Goal: Task Accomplishment & Management: Complete application form

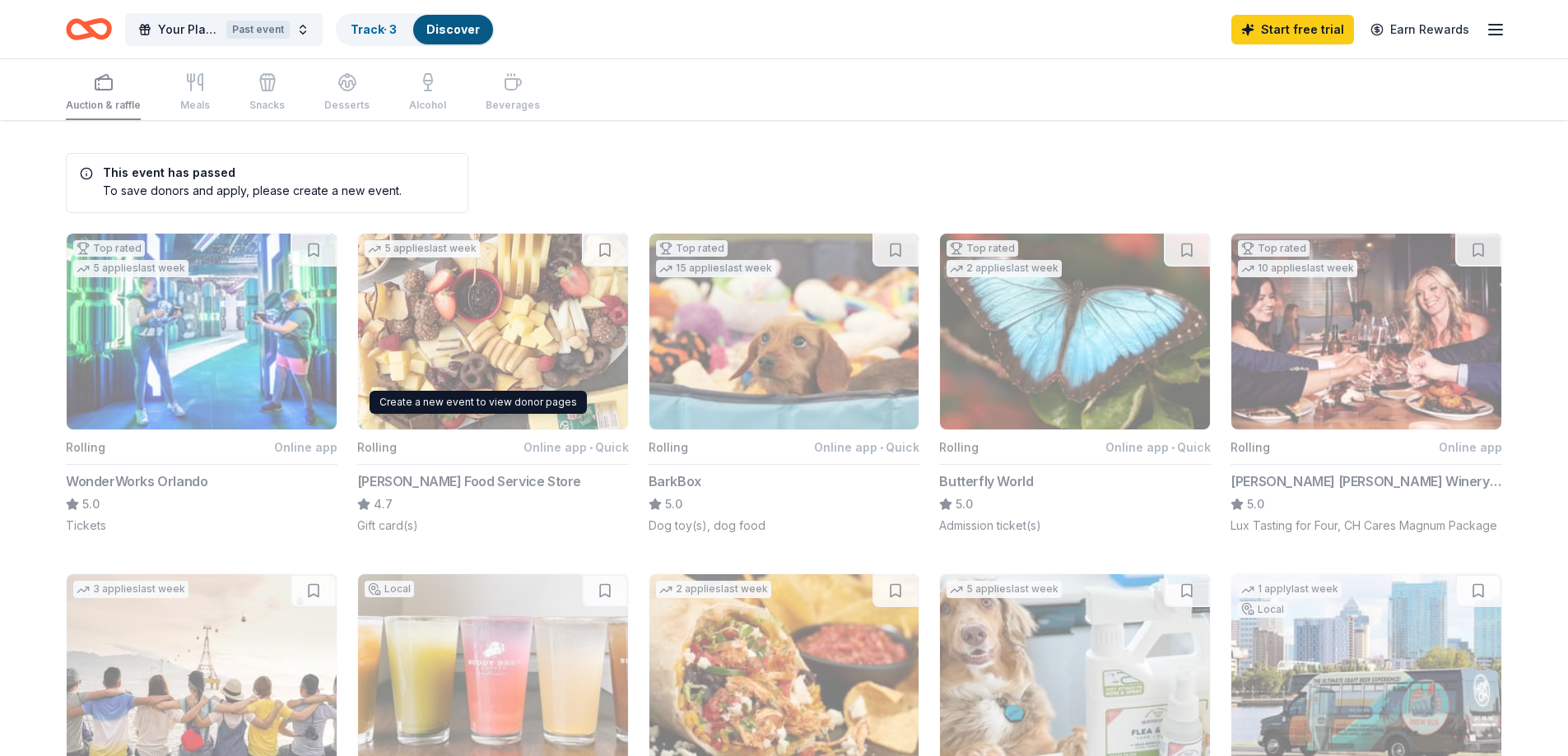
click at [505, 339] on button "5 applies last week Rolling Online app • Quick Gordon Food Service Store 4.7 Gi…" at bounding box center [493, 383] width 272 height 301
click at [190, 79] on div "Auction & raffle Meals Snacks Desserts Alcohol Beverages" at bounding box center [303, 93] width 474 height 54
click at [304, 32] on button "Your Placeholder Event Past event" at bounding box center [223, 30] width 198 height 33
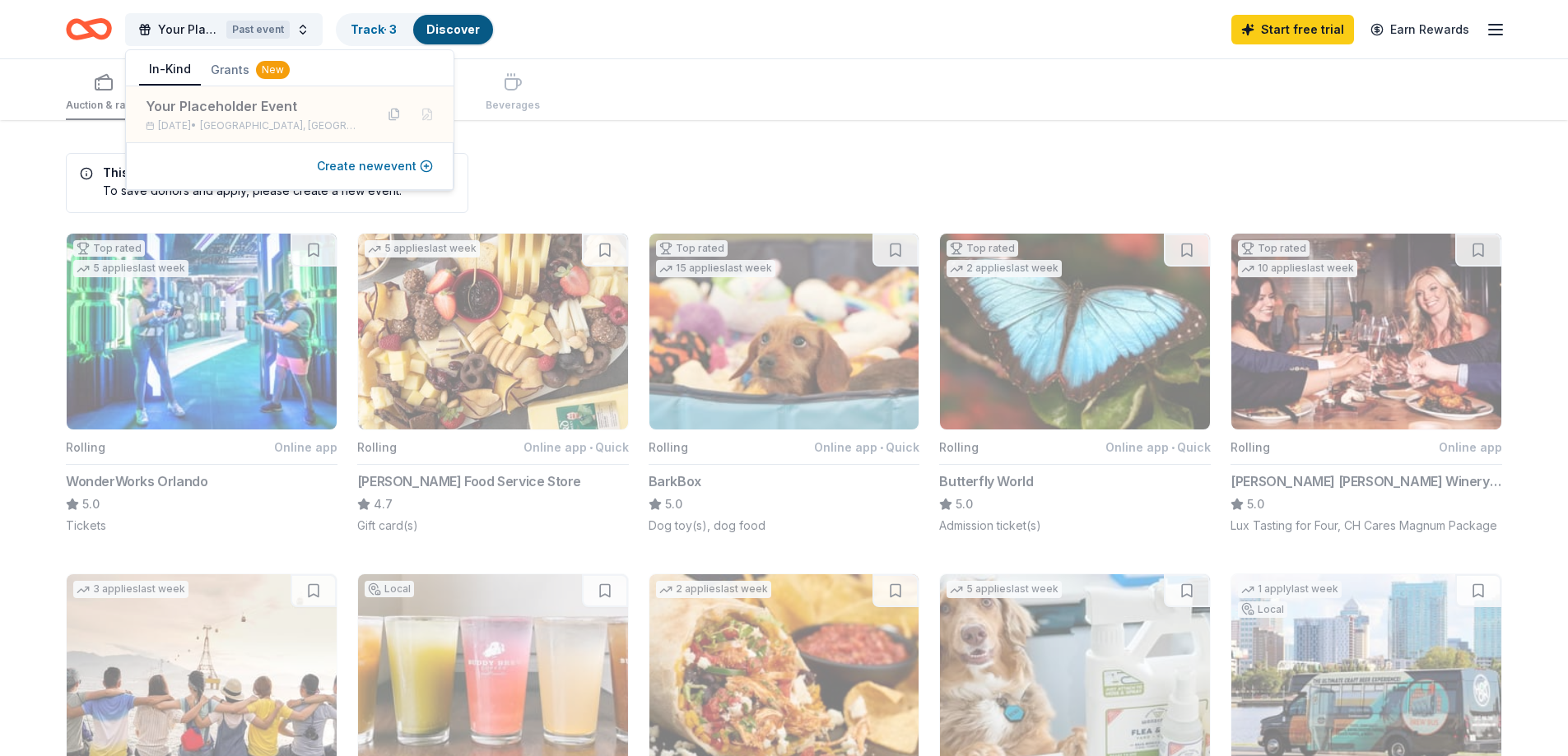
click at [372, 170] on button "Create new event" at bounding box center [374, 165] width 116 height 20
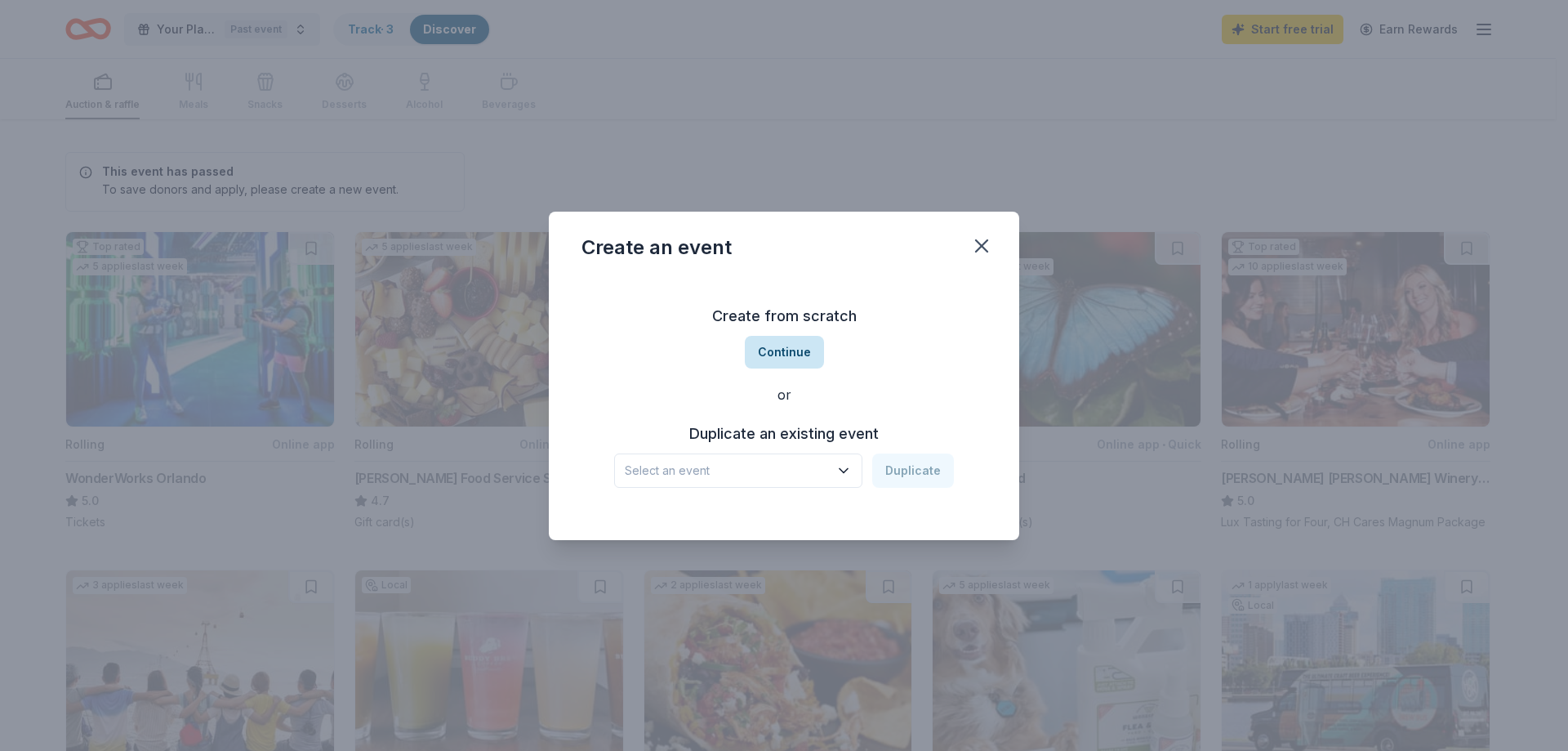
click at [796, 351] on button "Continue" at bounding box center [784, 351] width 79 height 33
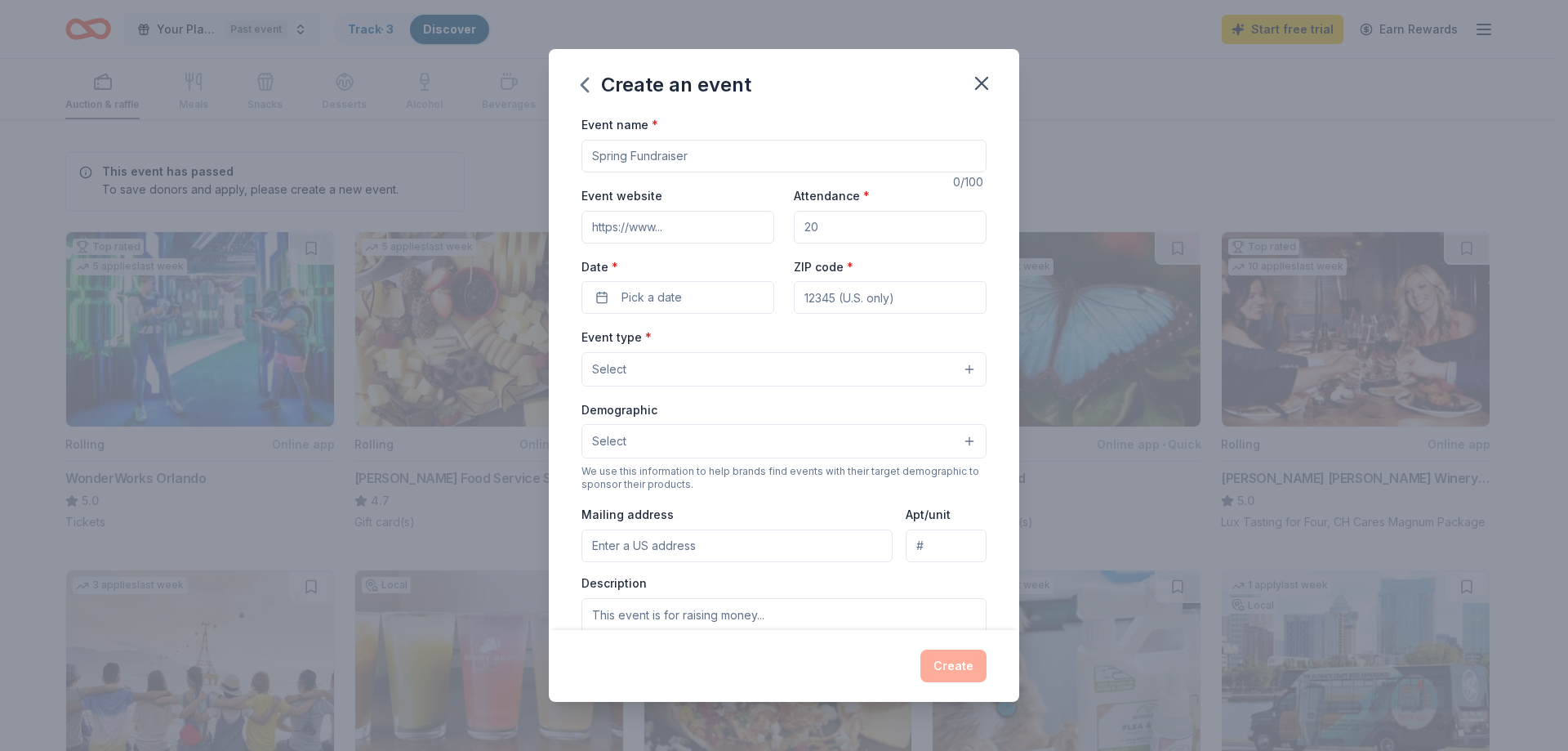
click at [672, 160] on input "Event name *" at bounding box center [784, 156] width 405 height 33
click at [682, 297] on button "Pick a date" at bounding box center [677, 298] width 193 height 33
click at [765, 348] on button "Go to next month" at bounding box center [763, 341] width 23 height 23
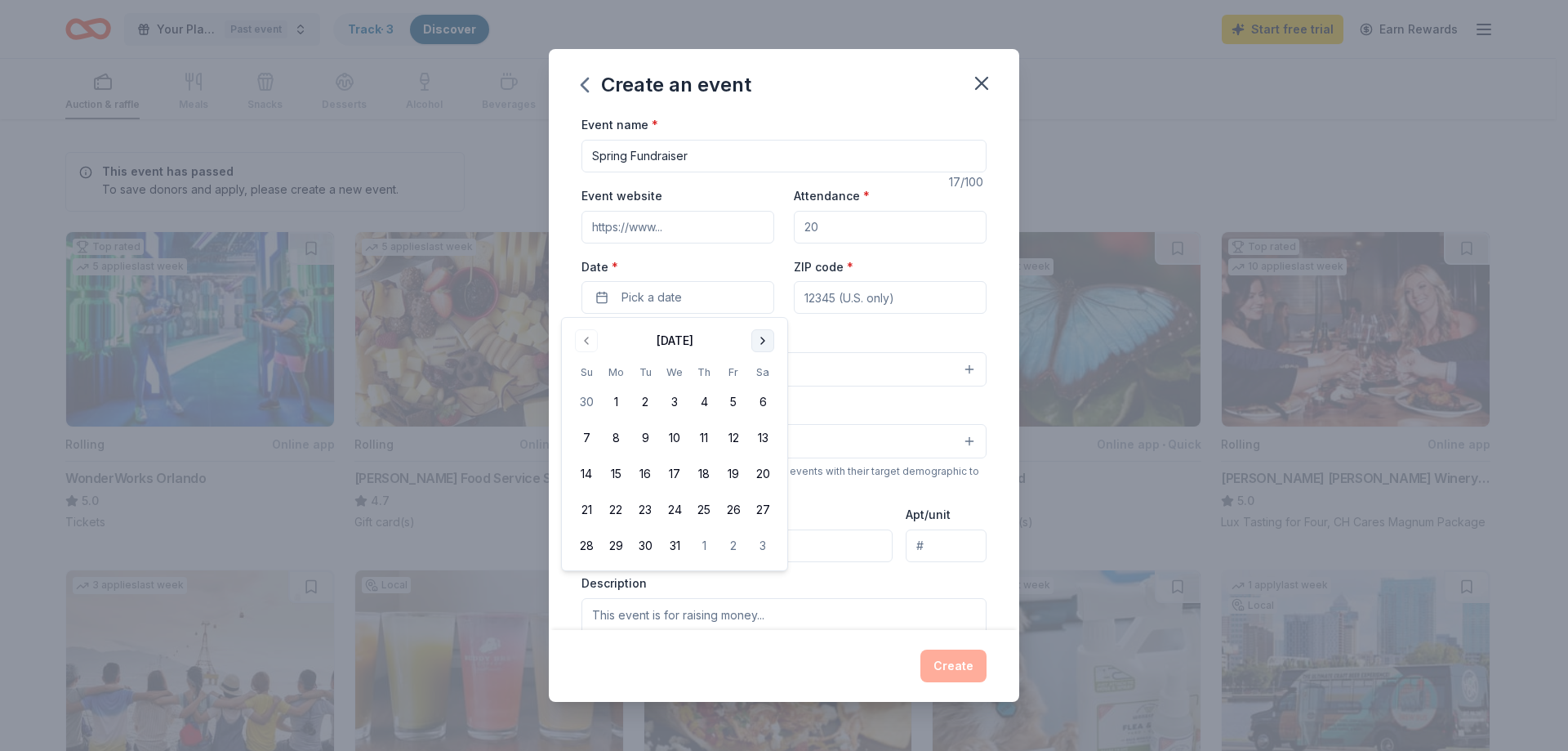
click at [765, 348] on button "Go to next month" at bounding box center [763, 341] width 23 height 23
drag, startPoint x: 625, startPoint y: 158, endPoint x: 593, endPoint y: 156, distance: 32.1
click at [593, 156] on input "Spring Fundraiser" at bounding box center [784, 156] width 405 height 33
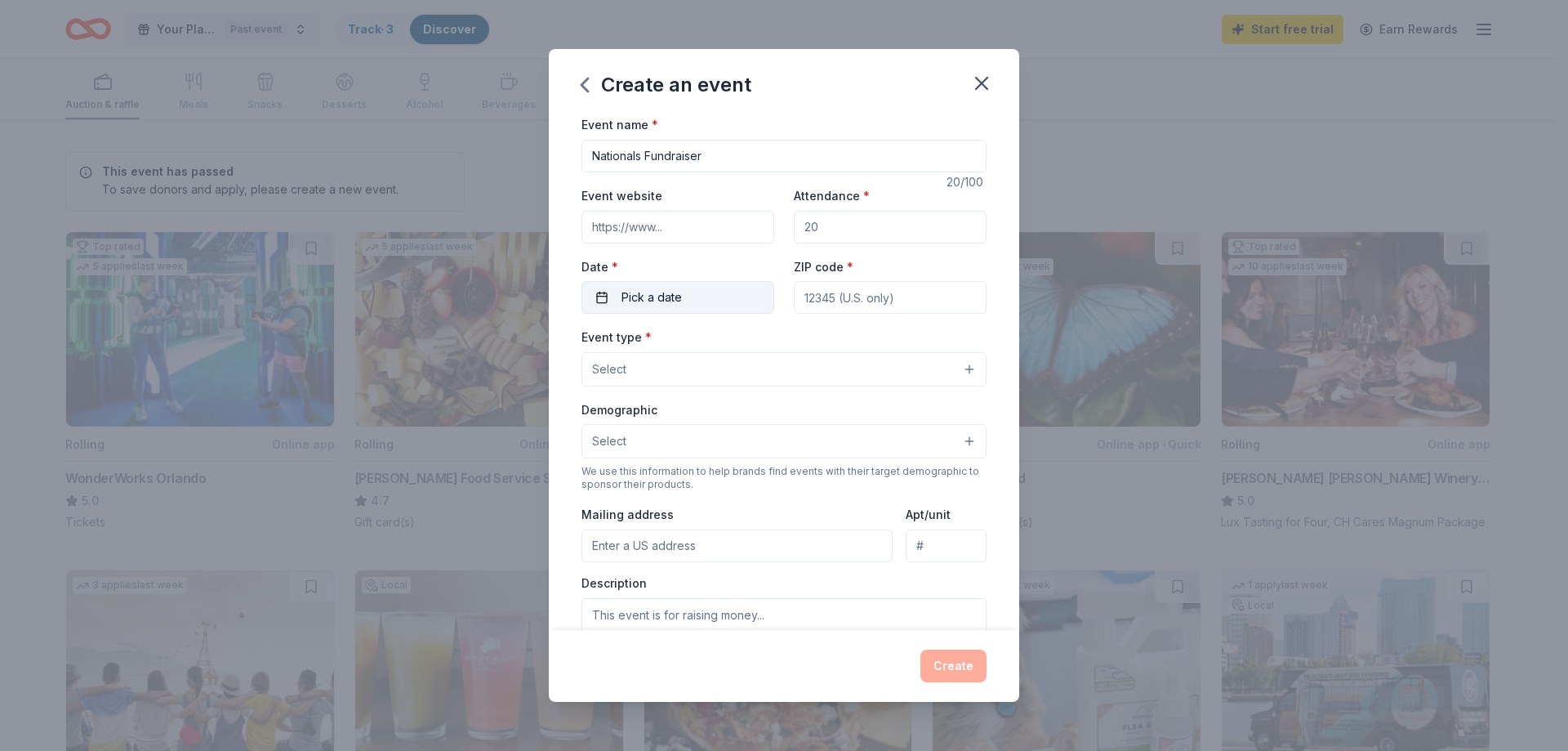
type input "Nationals Fundraiser"
click at [678, 302] on span "Pick a date" at bounding box center [652, 297] width 61 height 19
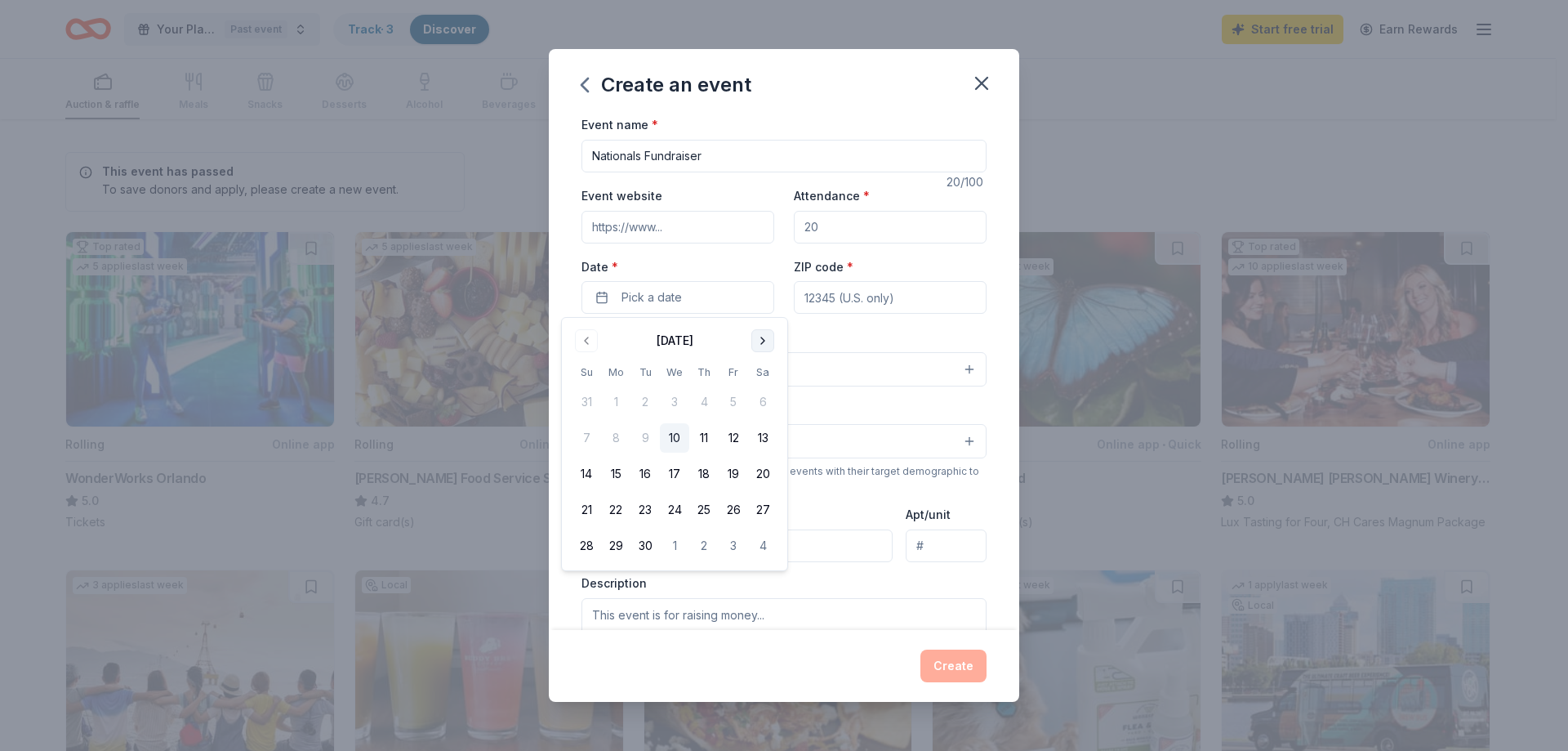
click at [763, 347] on button "Go to next month" at bounding box center [763, 341] width 23 height 23
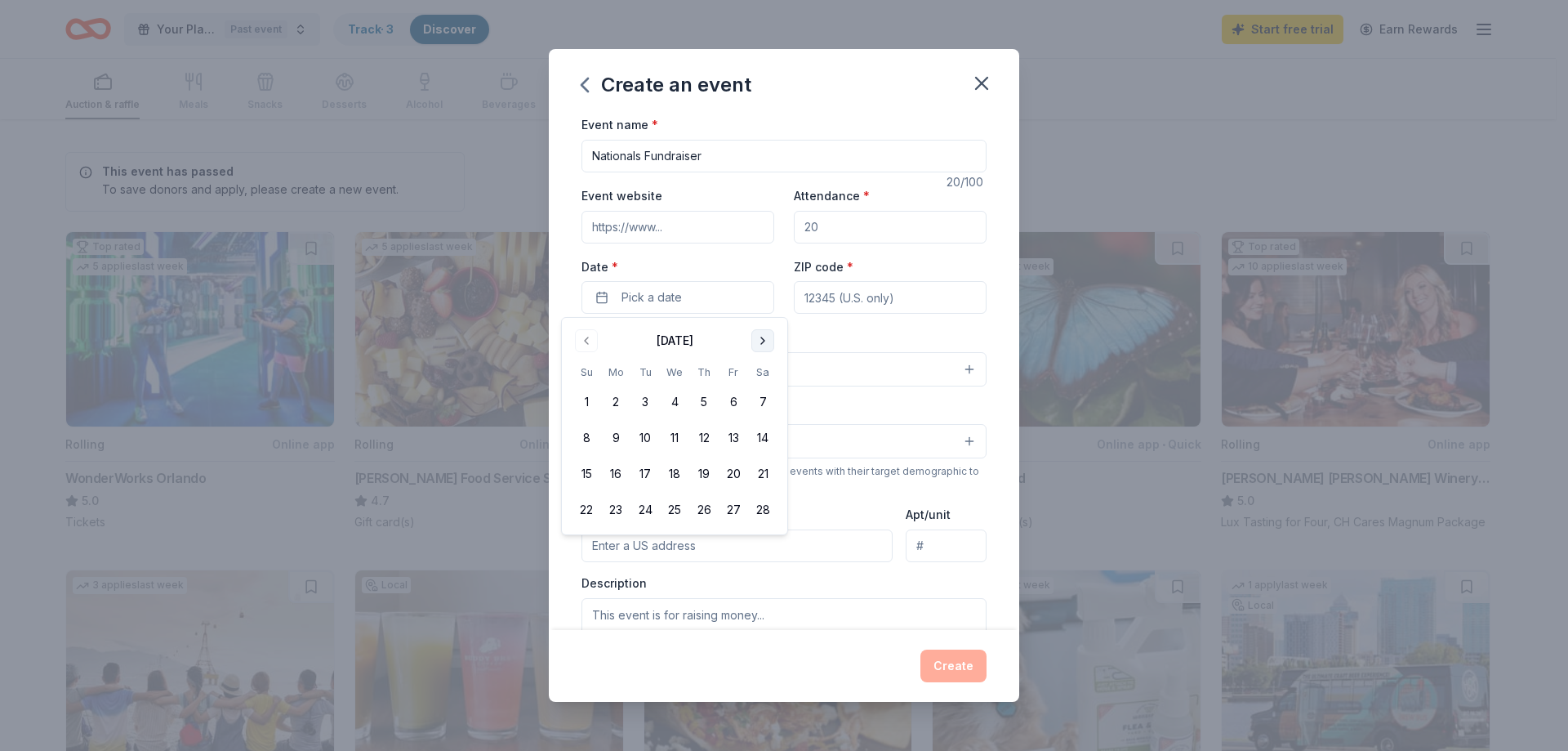
click at [763, 347] on button "Go to next month" at bounding box center [763, 341] width 23 height 23
click at [771, 338] on button "Go to next month" at bounding box center [763, 341] width 23 height 23
click at [765, 432] on button "11" at bounding box center [763, 437] width 29 height 30
click at [762, 346] on button "Go to next month" at bounding box center [763, 341] width 23 height 23
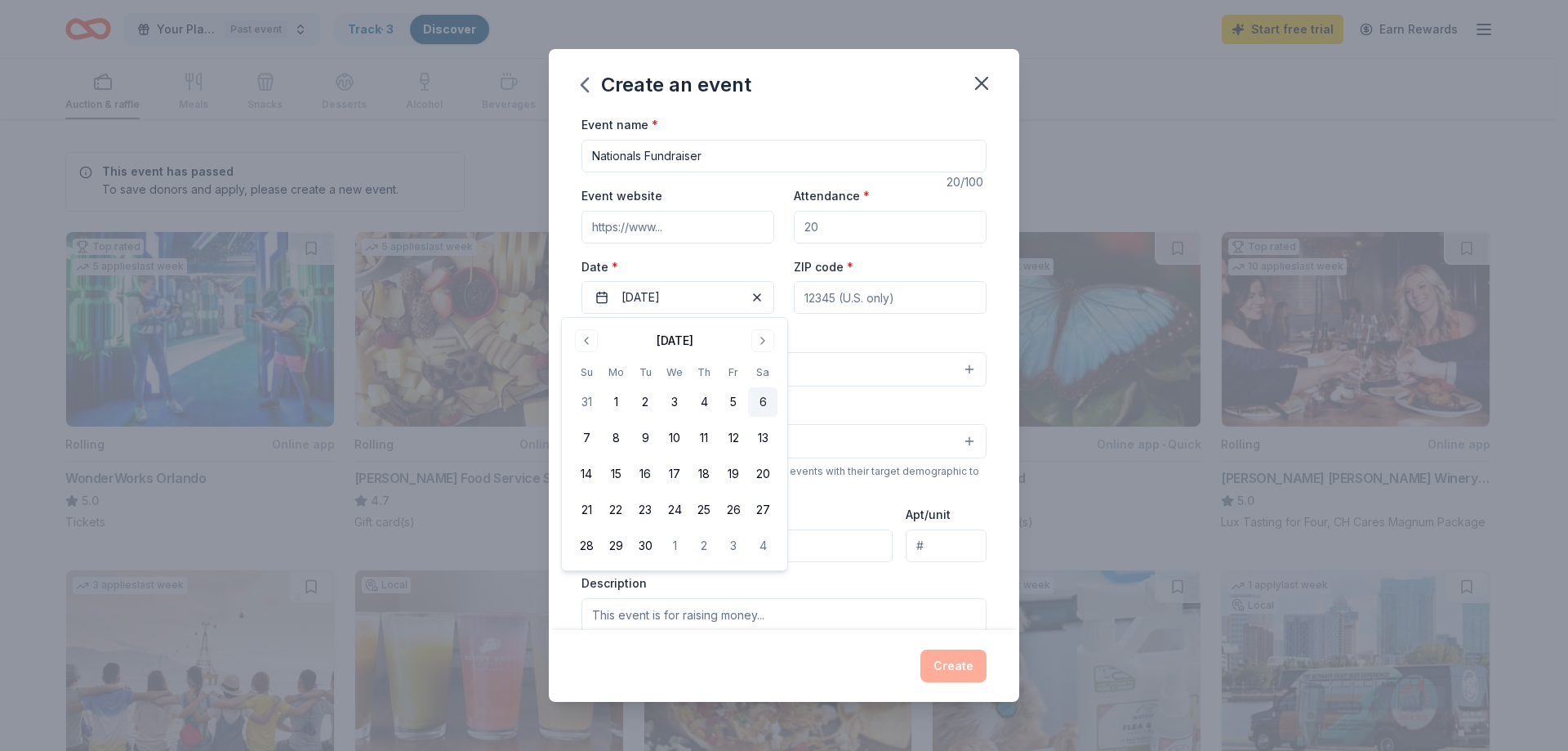
click at [761, 404] on button "6" at bounding box center [763, 402] width 29 height 30
click at [906, 258] on div "ZIP code *" at bounding box center [890, 285] width 193 height 58
drag, startPoint x: 848, startPoint y: 237, endPoint x: 789, endPoint y: 236, distance: 59.0
click at [794, 236] on input "Attendance *" at bounding box center [890, 227] width 193 height 33
type input "500"
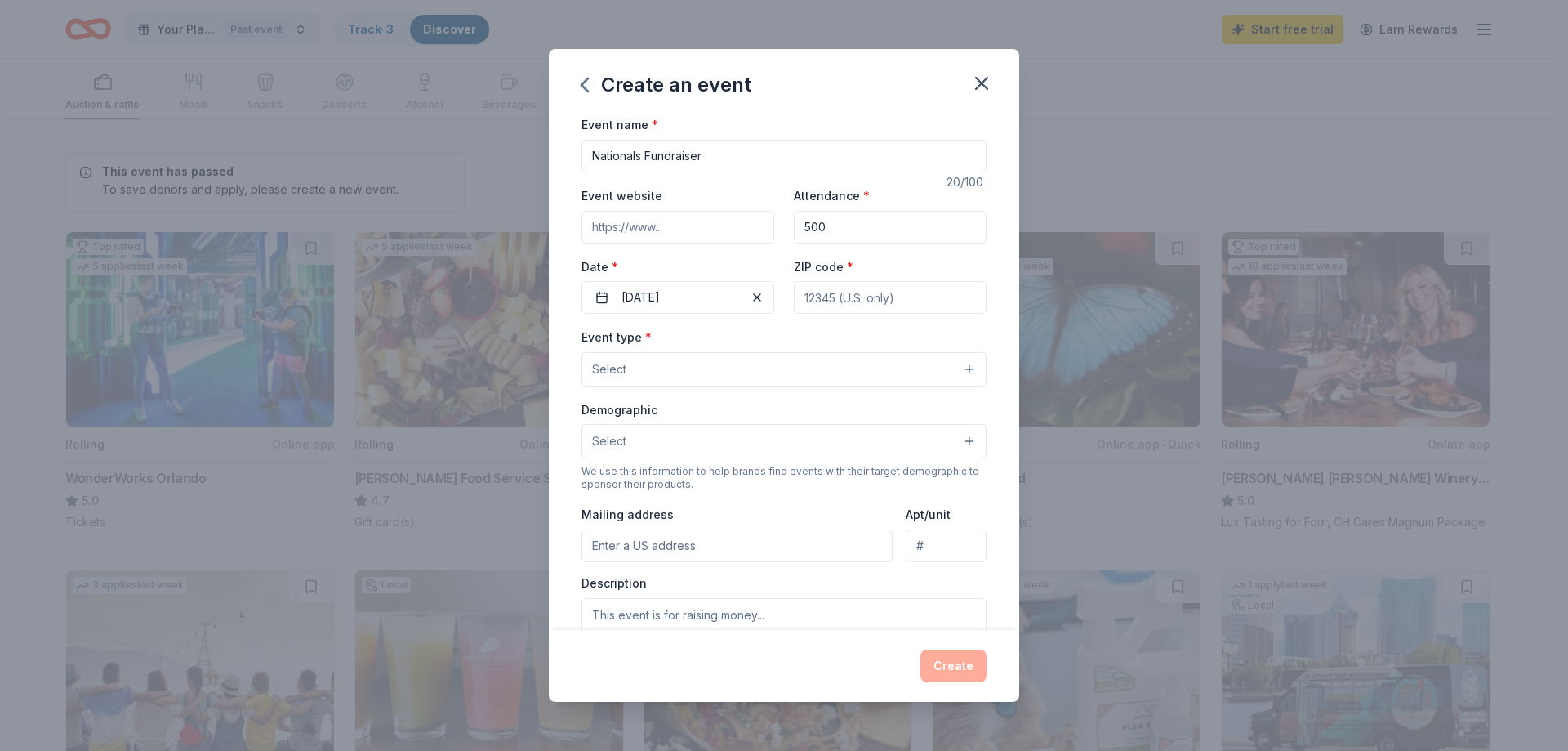
click at [854, 289] on input "ZIP code *" at bounding box center [890, 298] width 193 height 33
click at [853, 294] on input "ZIP code *" at bounding box center [890, 298] width 193 height 33
type input "33647"
click at [765, 359] on button "Select" at bounding box center [784, 369] width 405 height 35
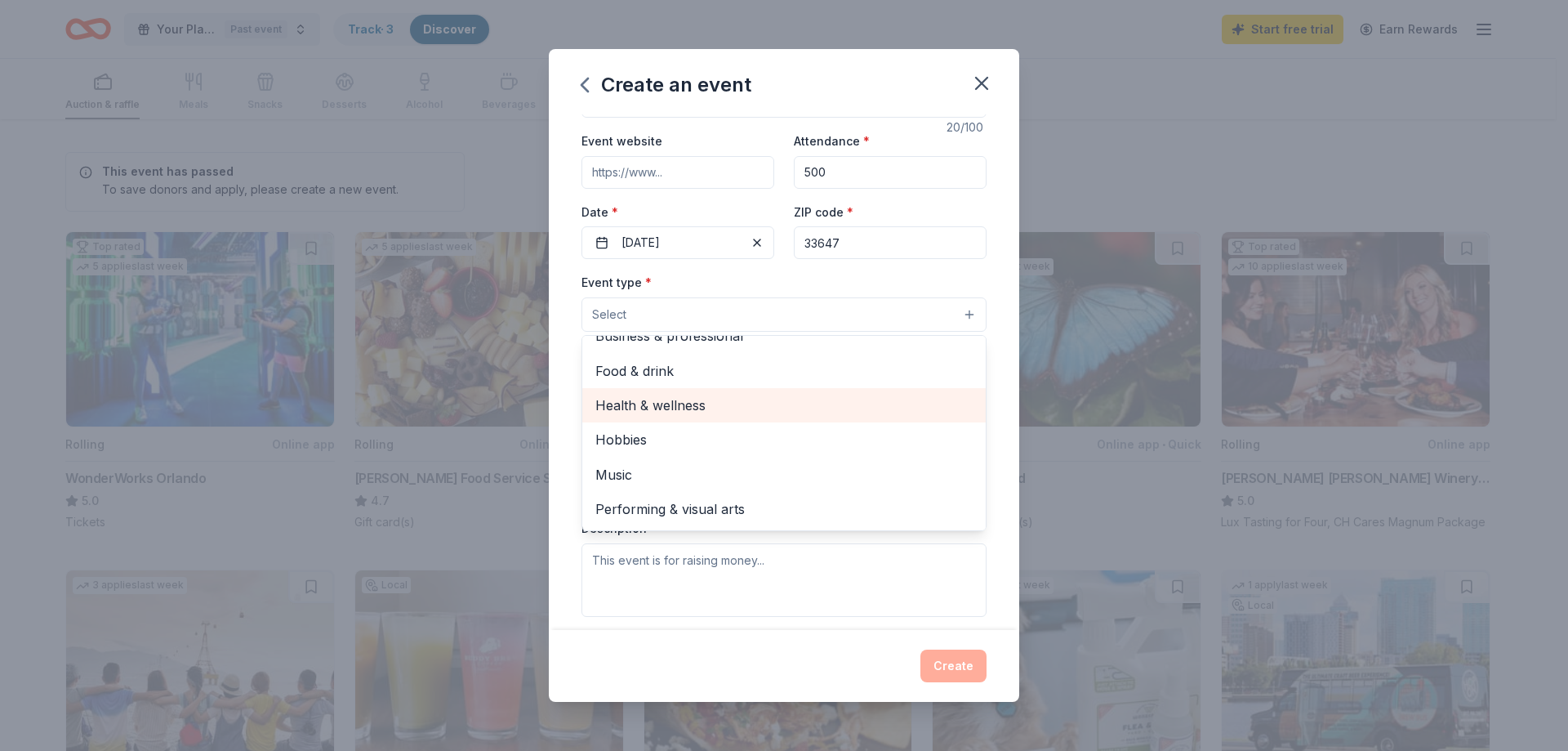
scroll to position [82, 0]
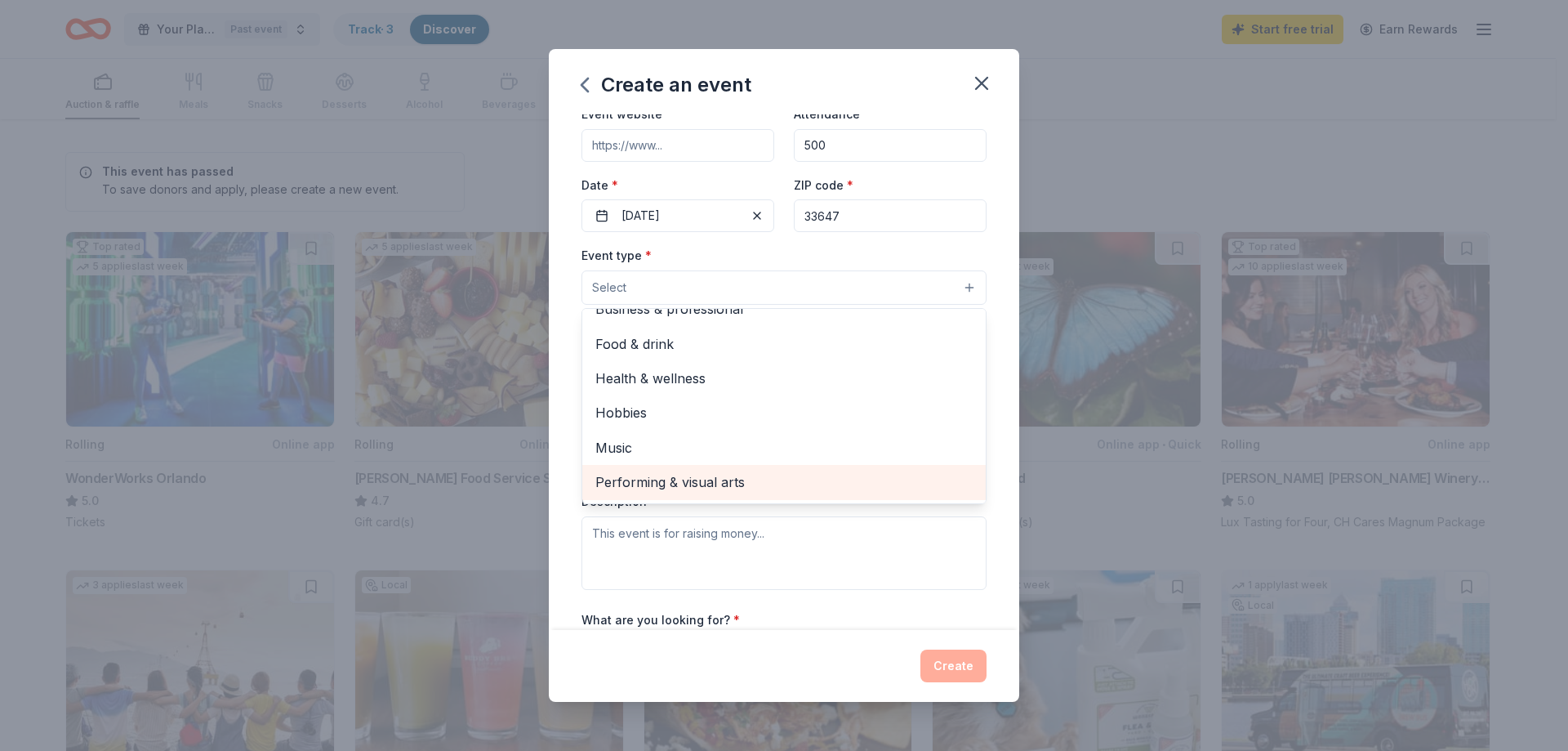
click at [736, 490] on span "Performing & visual arts" at bounding box center [784, 481] width 377 height 21
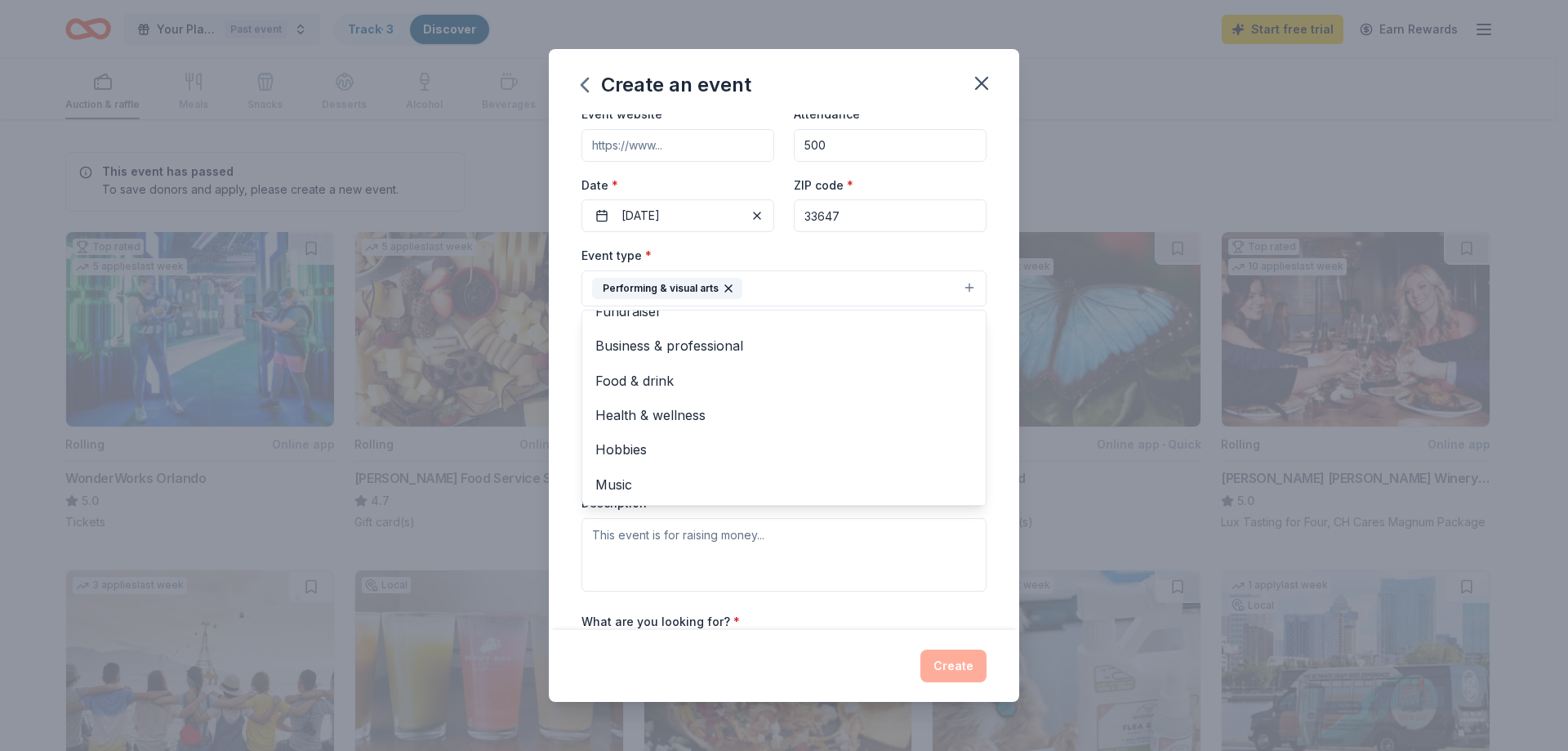
click at [1006, 531] on div "Event name * Nationals Fundraiser 20 /100 Event website Attendance * 500 Date *…" at bounding box center [784, 372] width 470 height 515
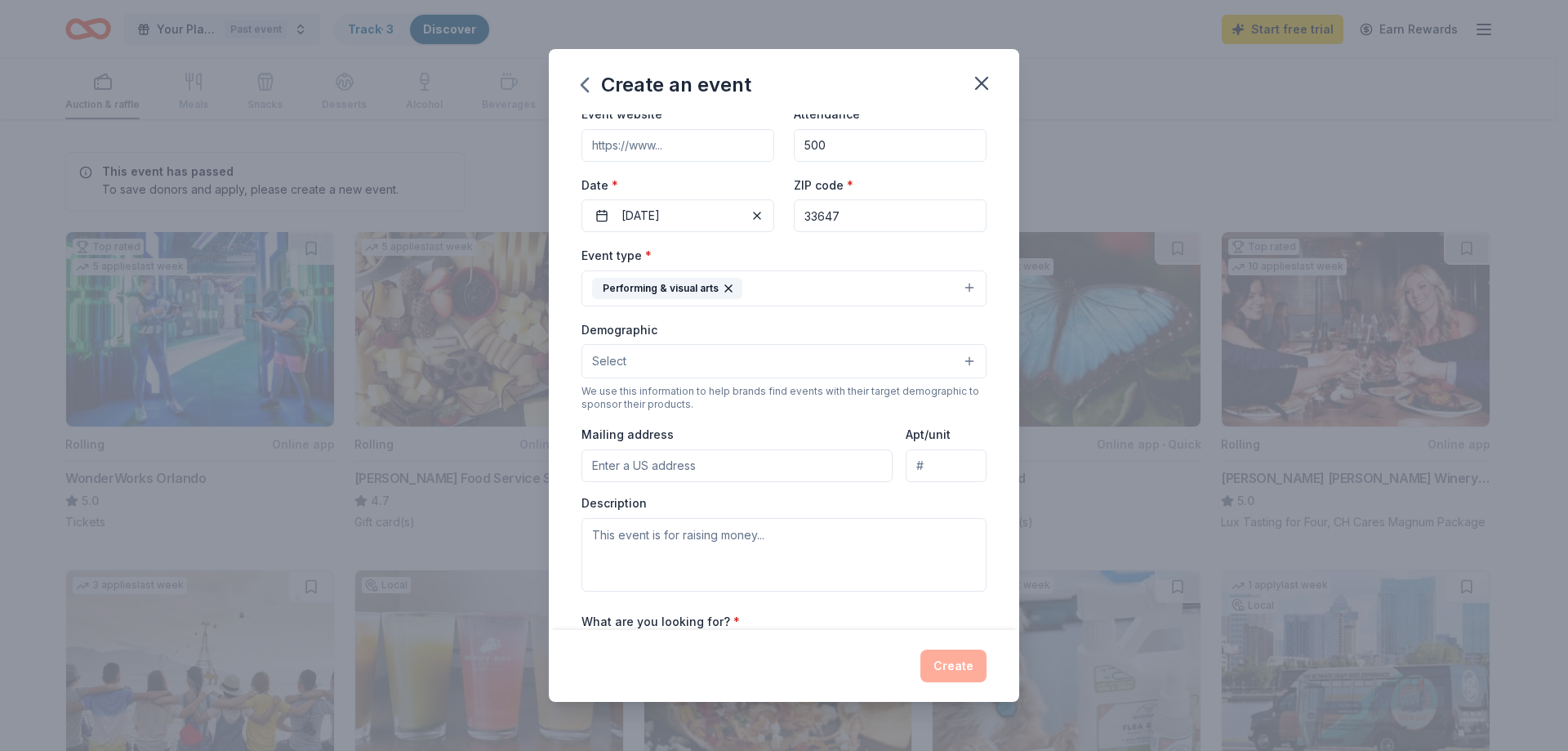
click at [880, 290] on button "Performing & visual arts" at bounding box center [784, 288] width 405 height 36
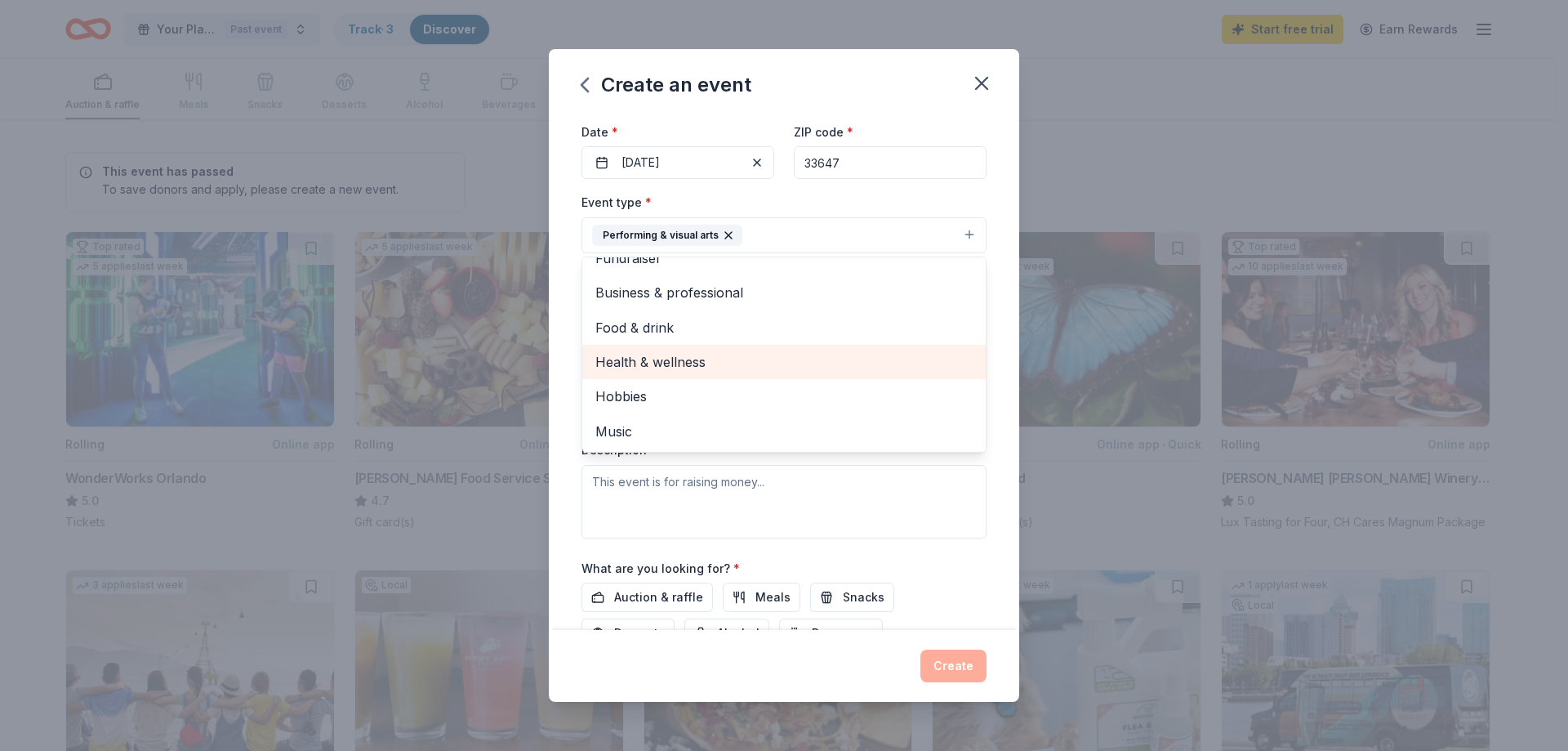
scroll to position [164, 0]
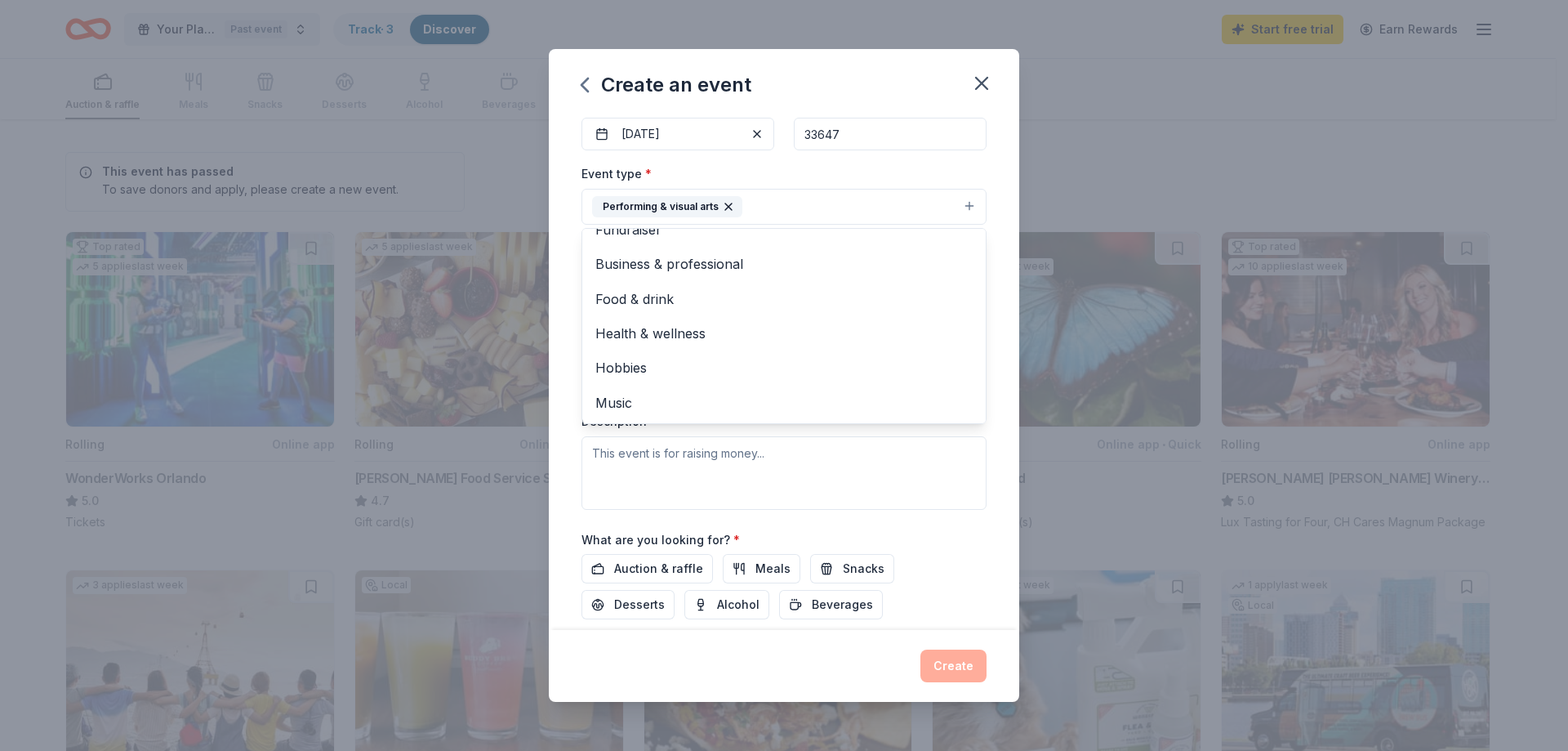
click at [993, 351] on div "Event name * Nationals Fundraiser 20 /100 Event website Attendance * 500 Date *…" at bounding box center [784, 372] width 470 height 515
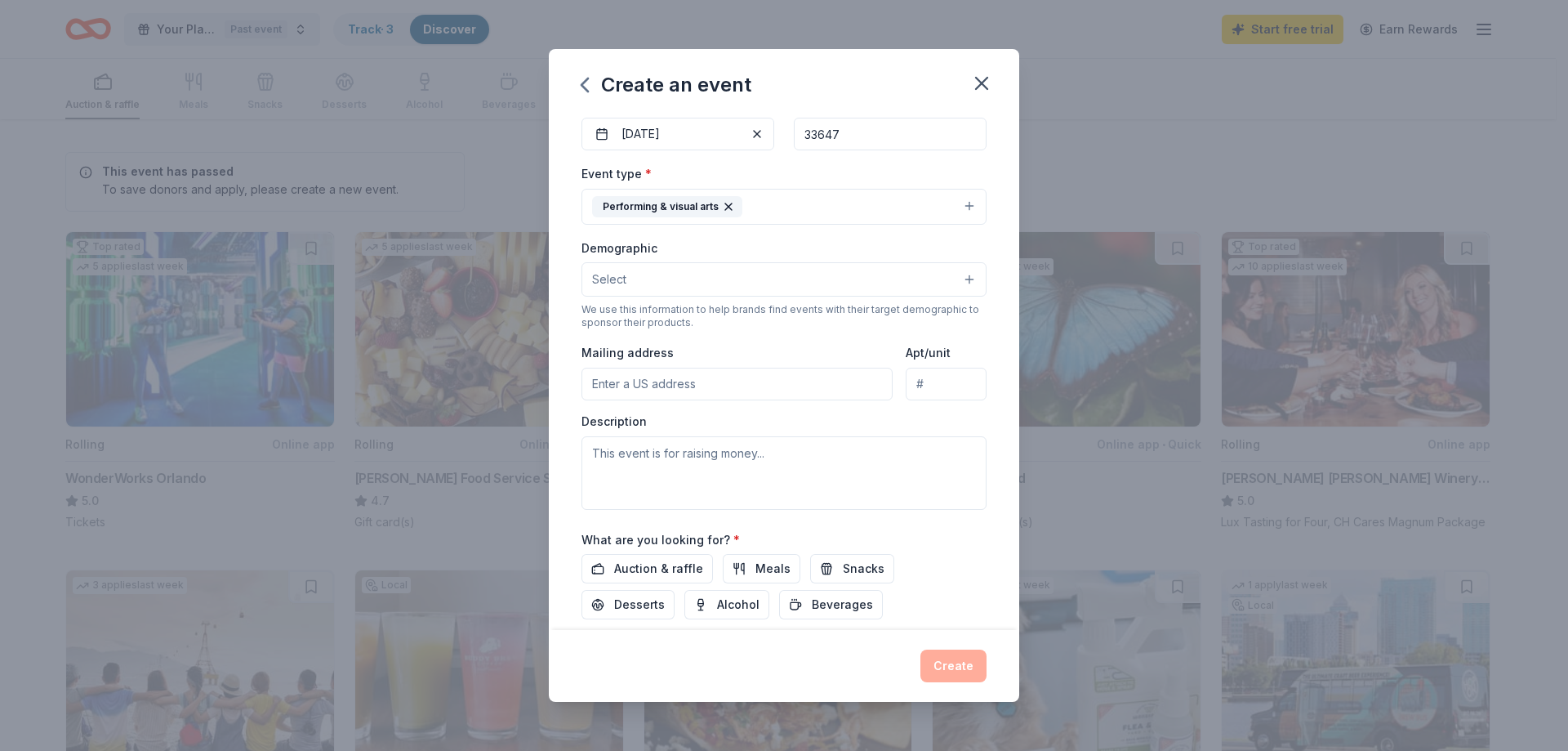
click at [688, 380] on input "Mailing address" at bounding box center [736, 384] width 311 height 33
click at [747, 455] on textarea at bounding box center [784, 473] width 405 height 73
type textarea "T"
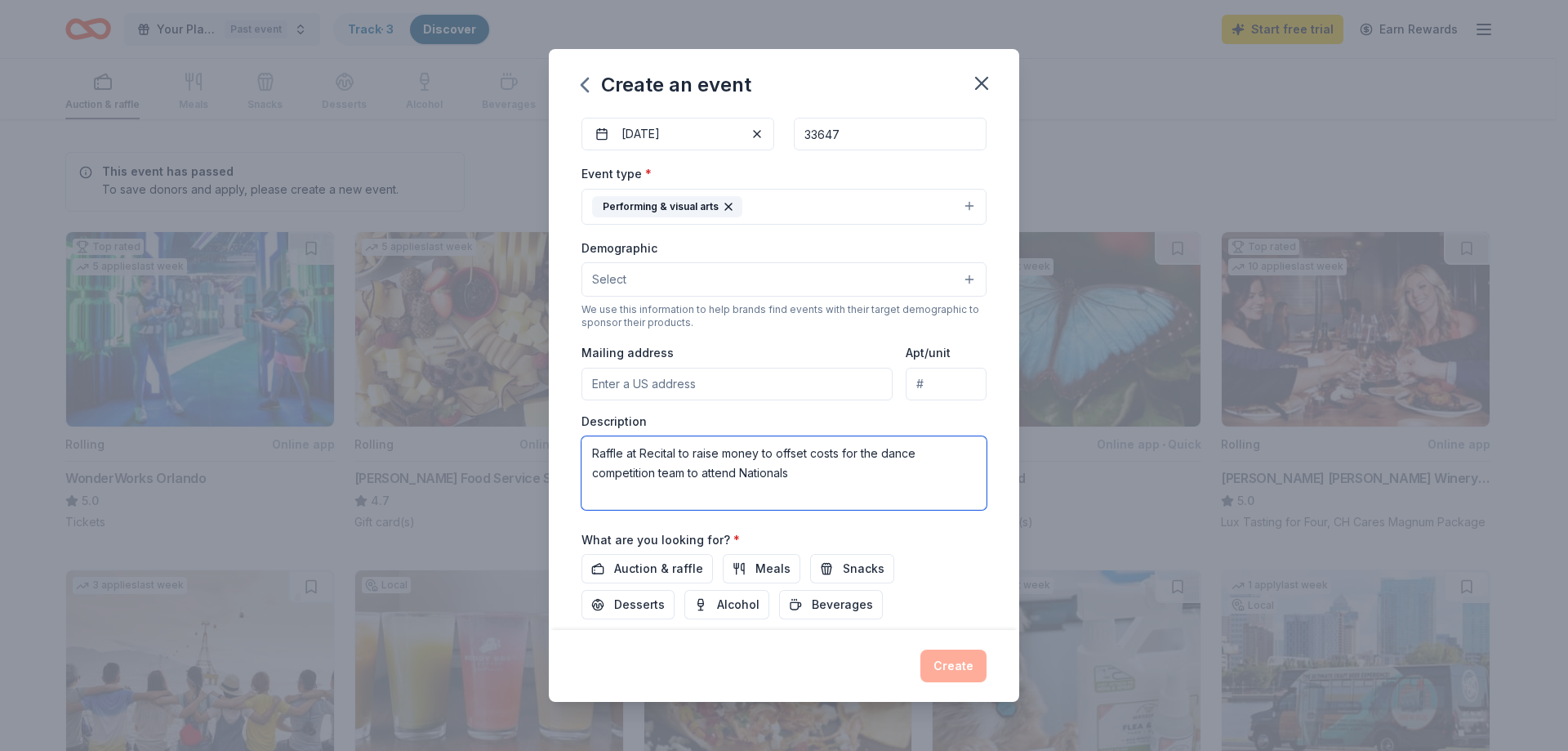
type textarea "Raffle at Recital to raise money to offset costs for the dance competition team…"
click at [974, 576] on div "Auction & raffle Meals Snacks Desserts Alcohol Beverages" at bounding box center [784, 587] width 405 height 66
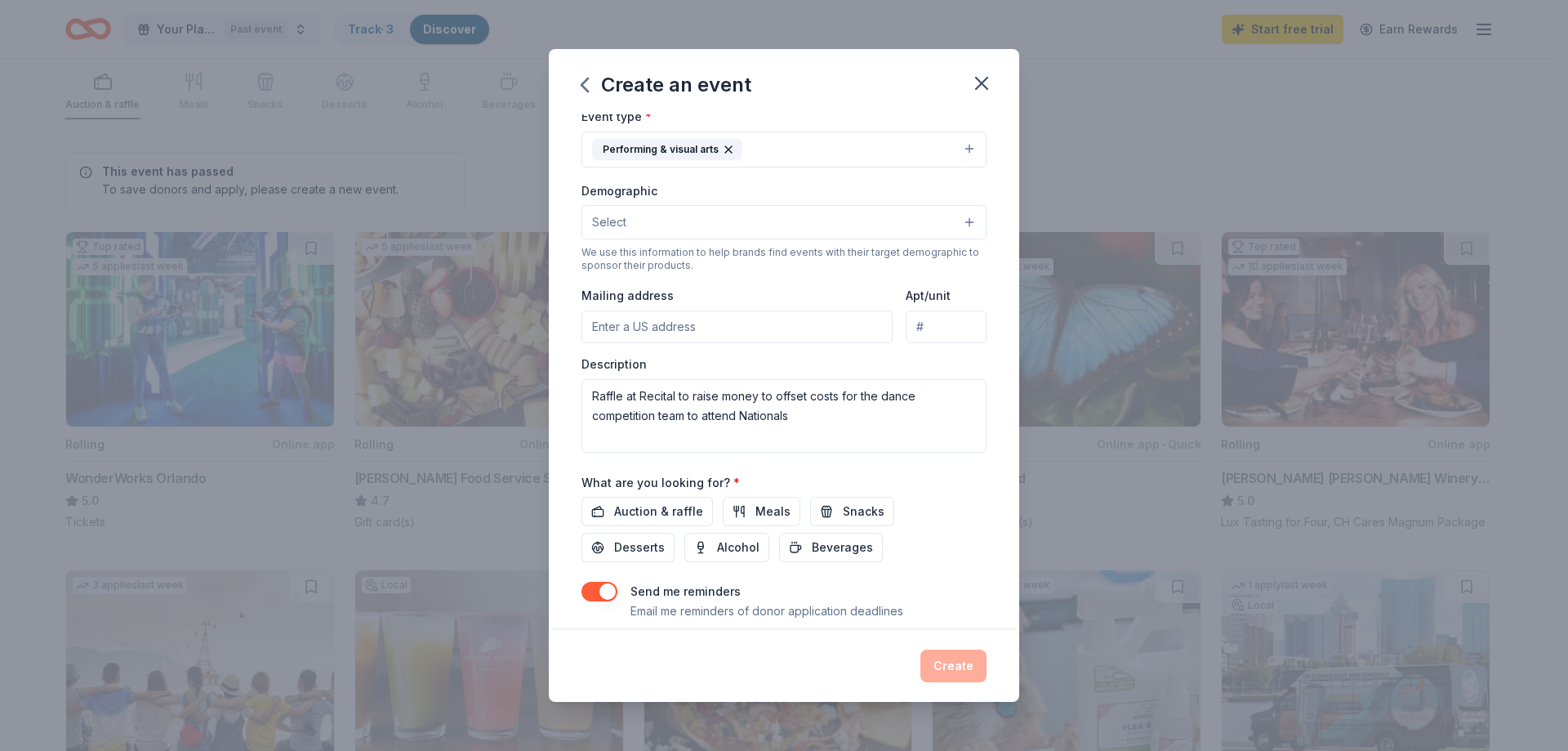
scroll to position [245, 0]
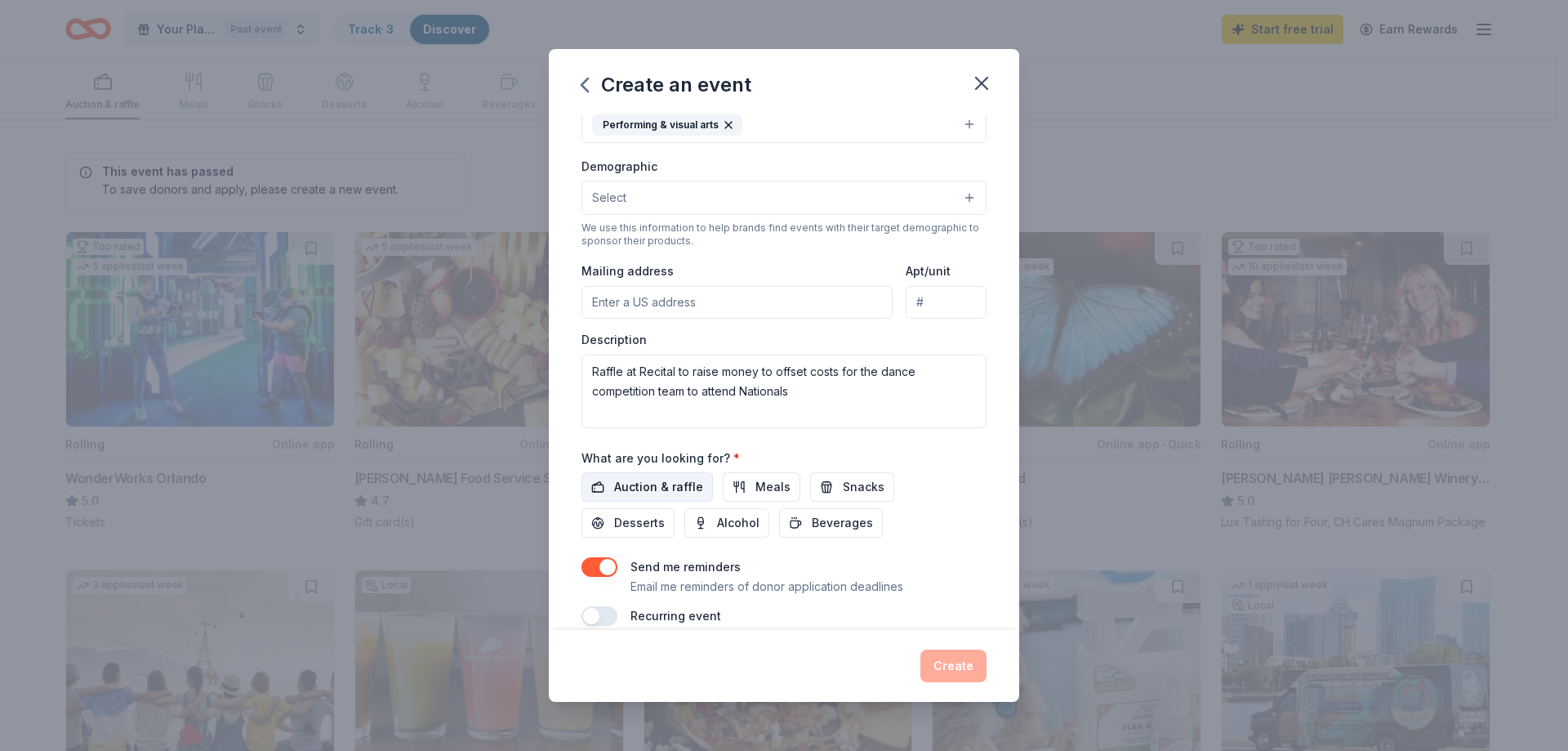
click at [631, 485] on span "Auction & raffle" at bounding box center [659, 486] width 89 height 19
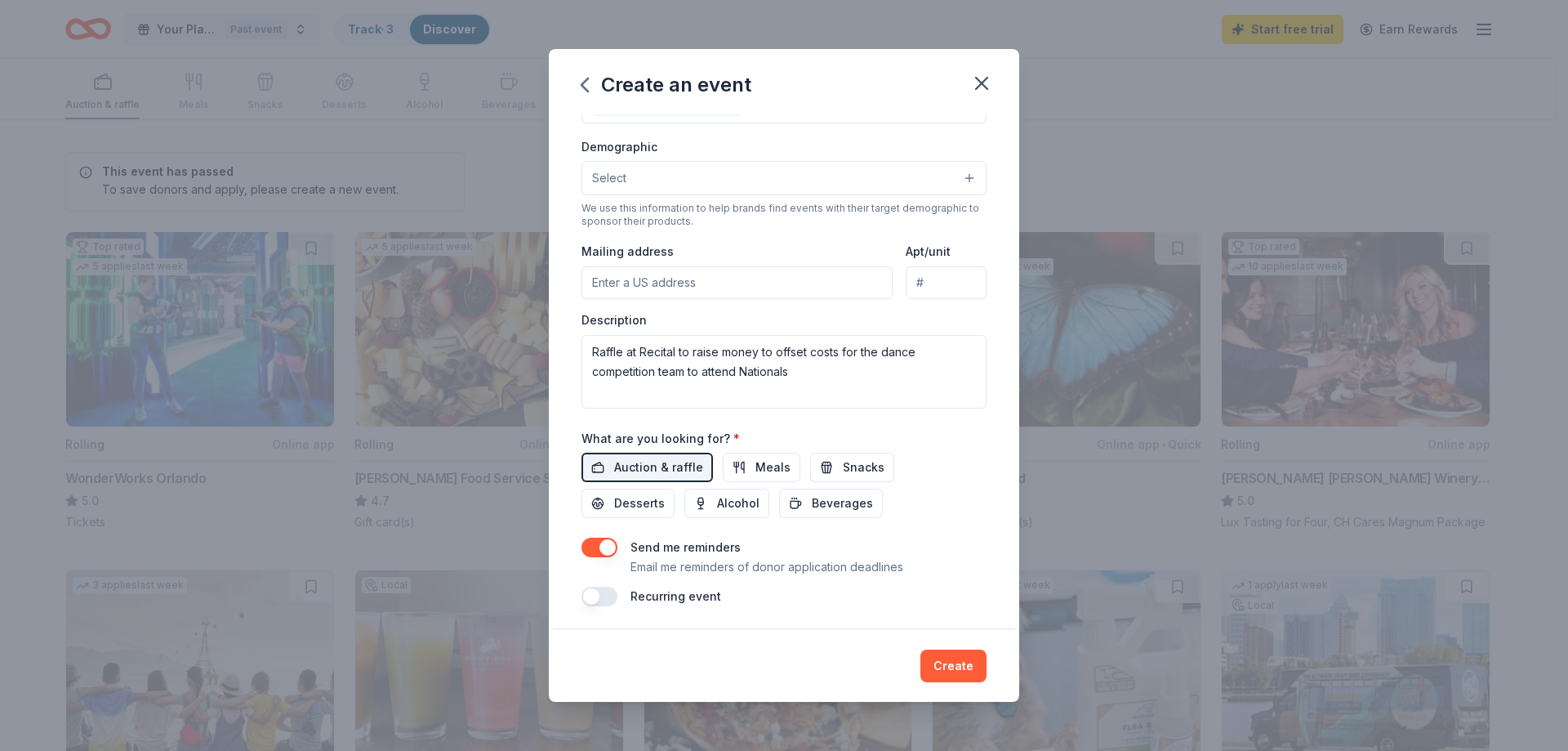
scroll to position [267, 0]
click at [828, 452] on button "Snacks" at bounding box center [853, 464] width 84 height 30
click at [843, 496] on span "Beverages" at bounding box center [843, 501] width 62 height 19
click at [640, 499] on span "Desserts" at bounding box center [640, 501] width 51 height 19
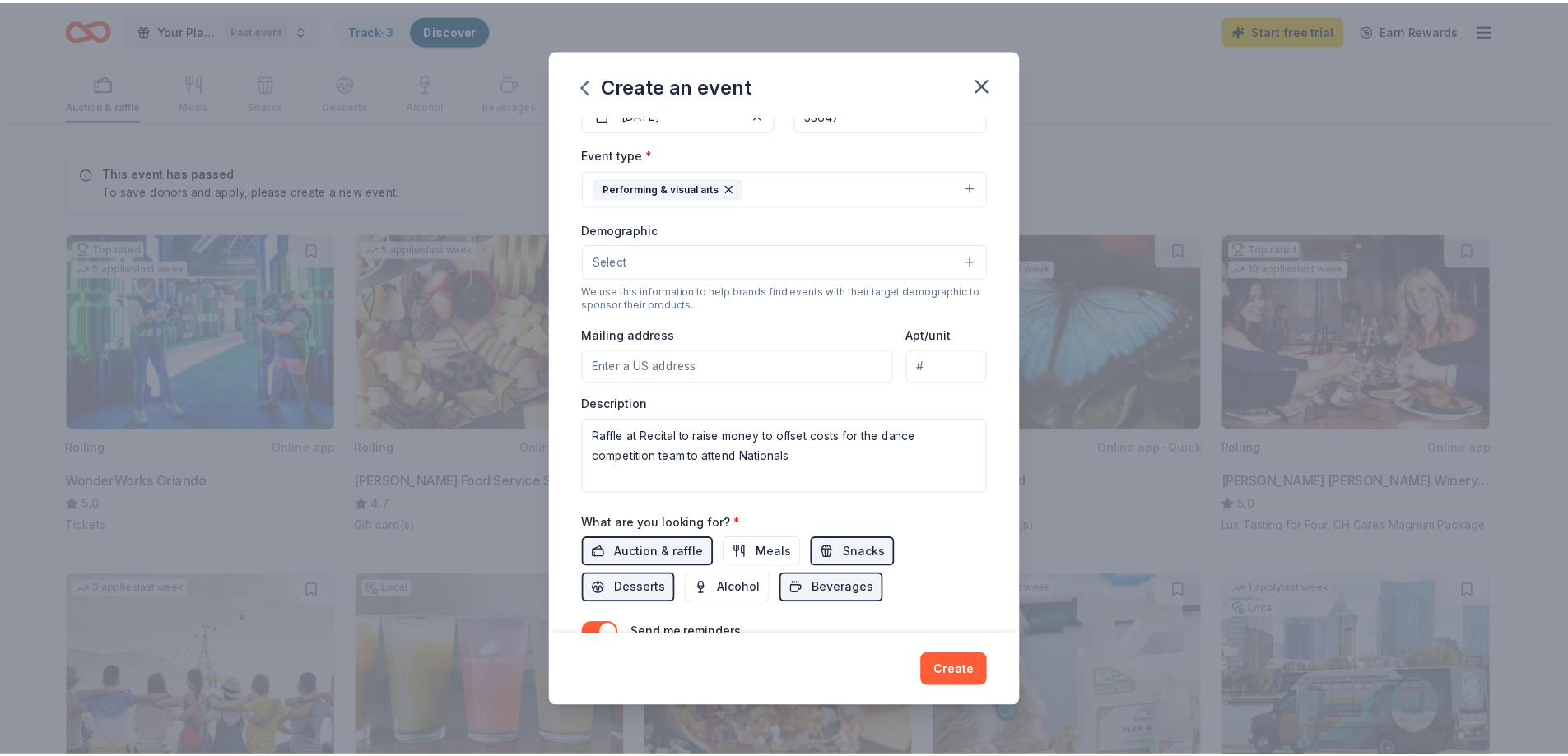
scroll to position [0, 0]
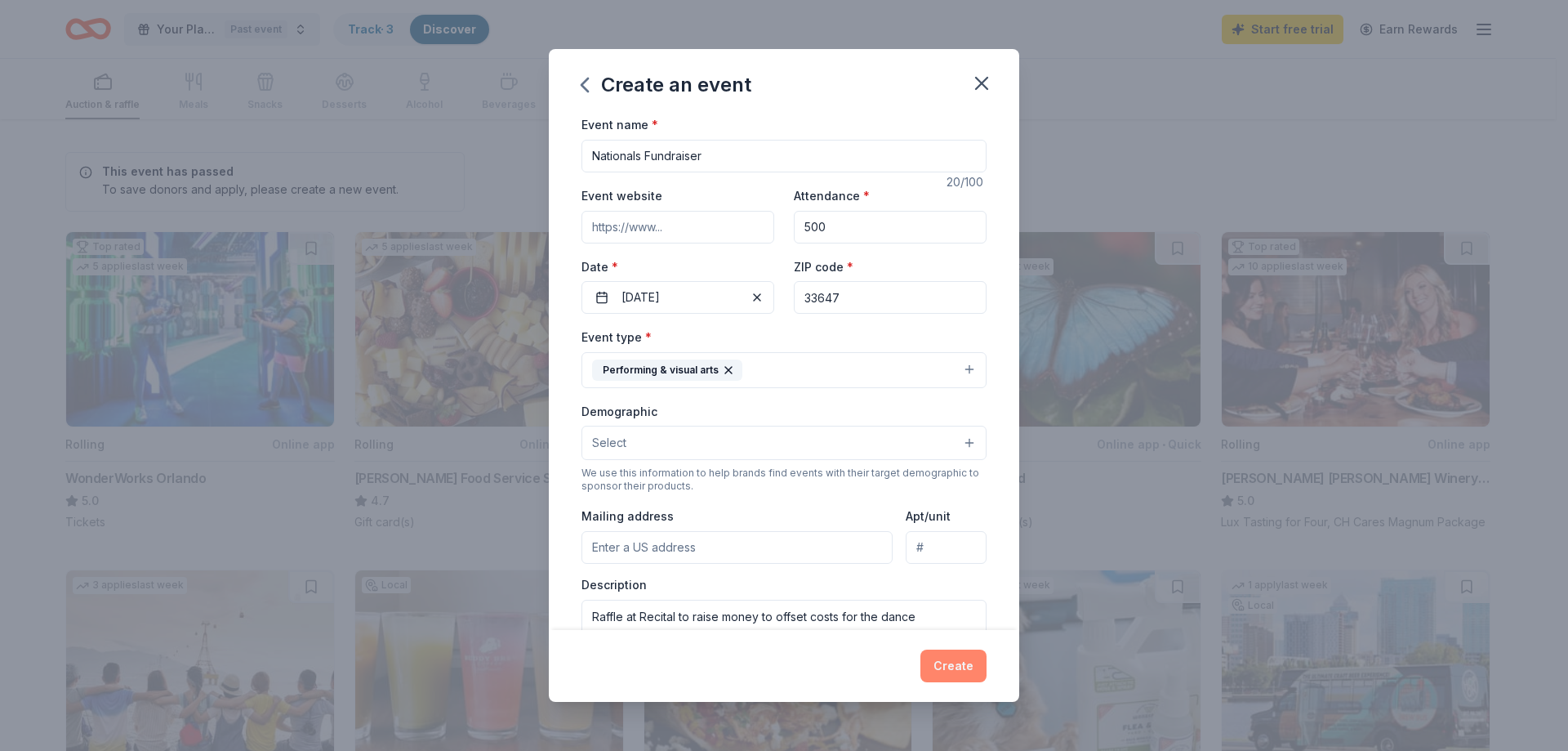
click at [949, 668] on button "Create" at bounding box center [954, 666] width 67 height 33
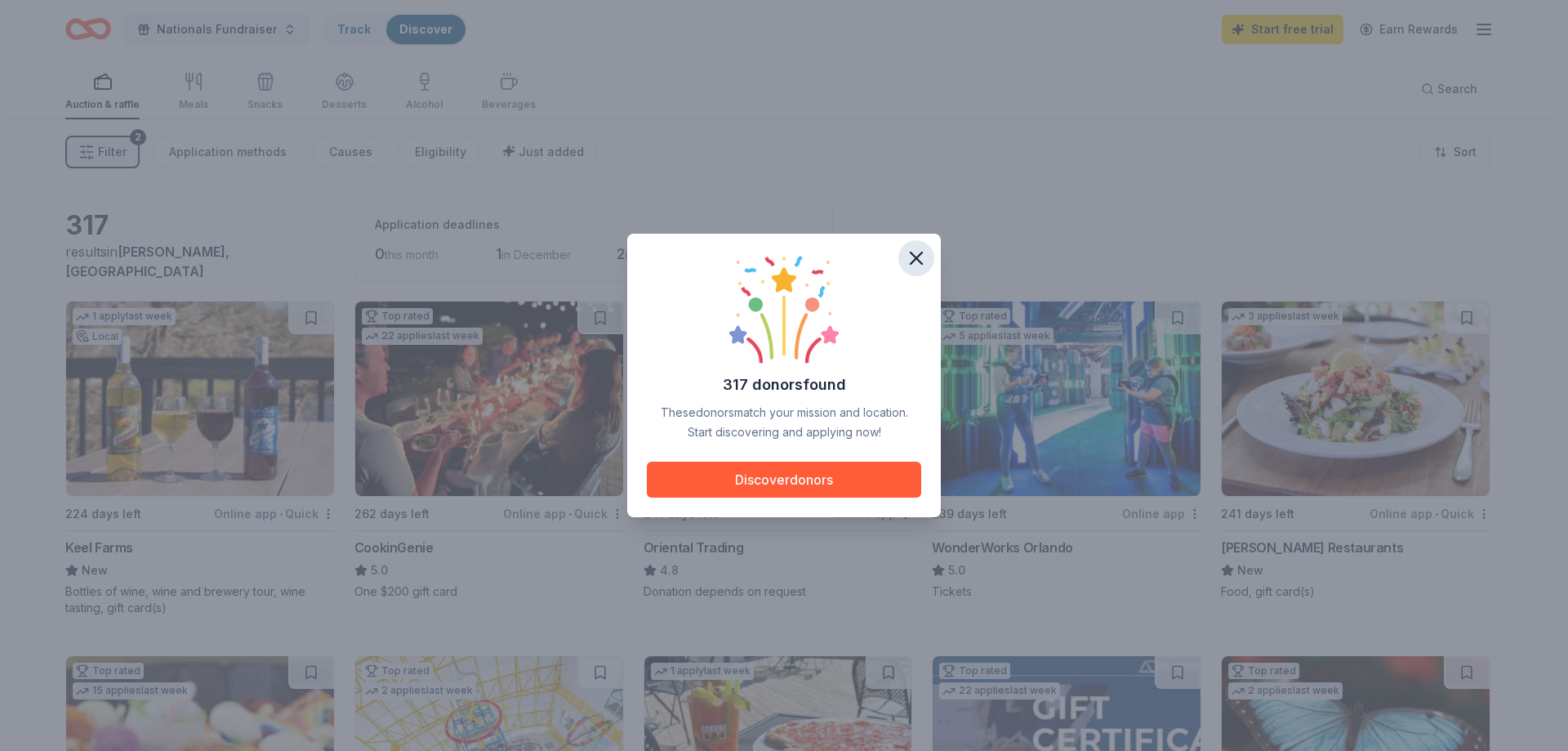
click at [913, 252] on icon "button" at bounding box center [916, 258] width 23 height 23
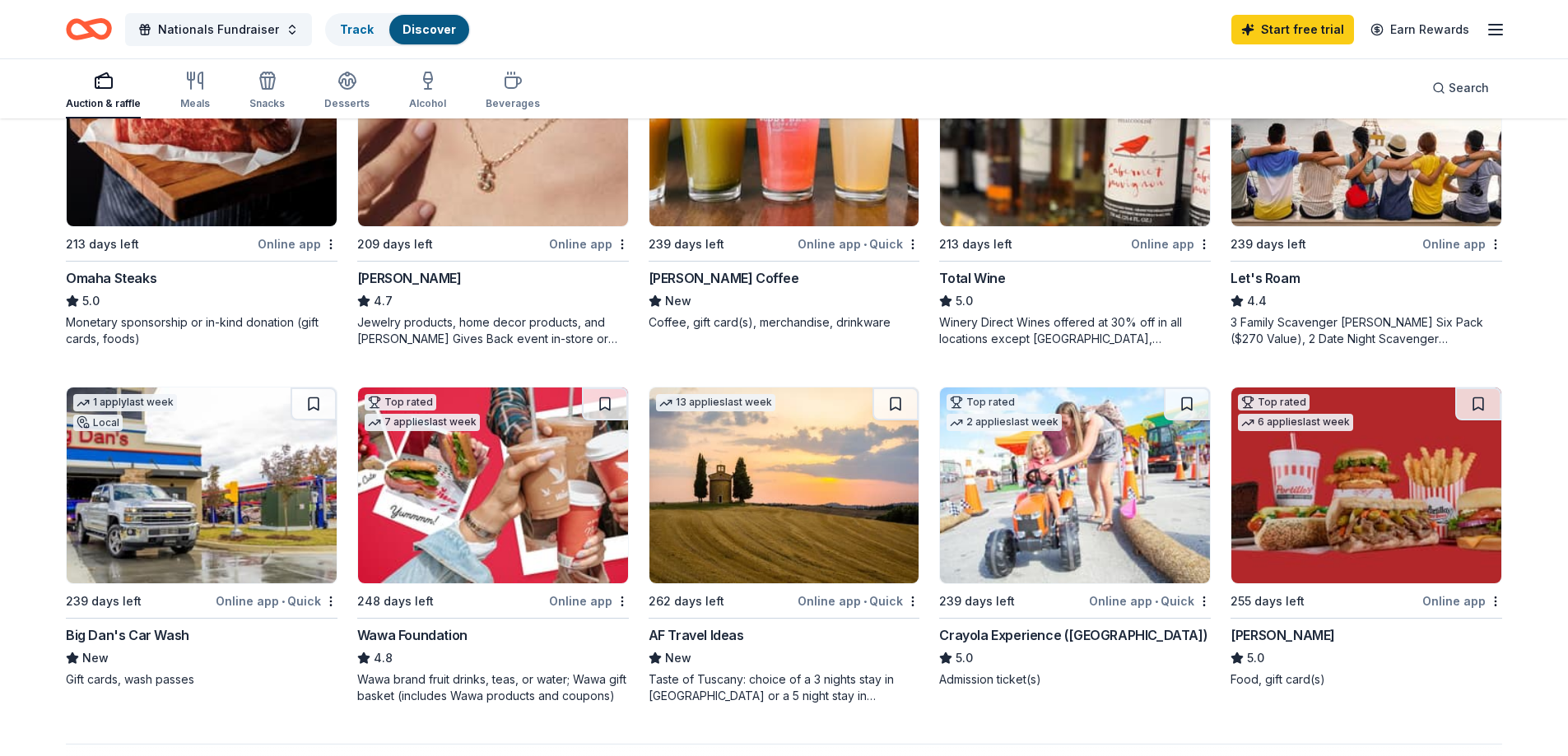
scroll to position [904, 0]
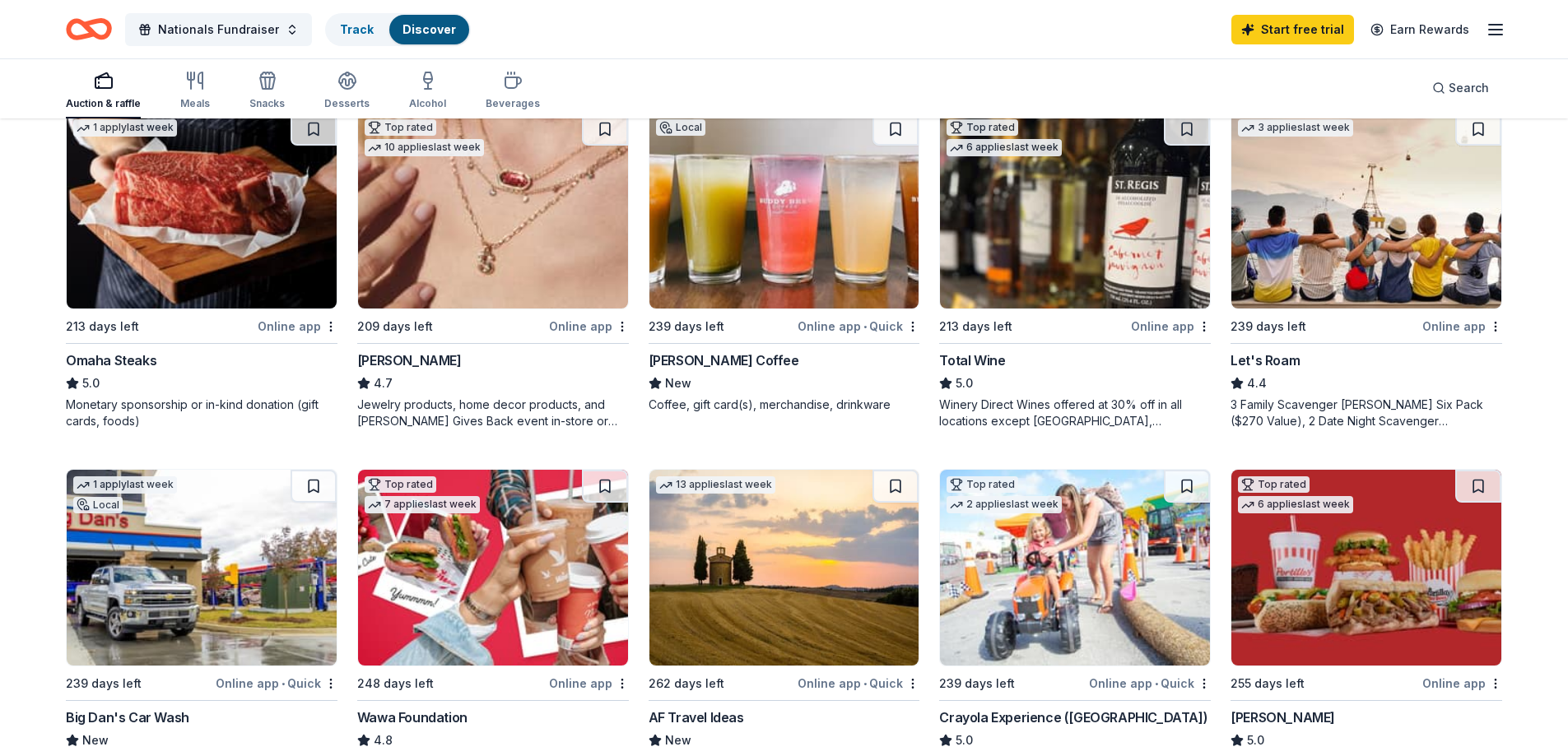
click at [454, 180] on img at bounding box center [493, 210] width 270 height 196
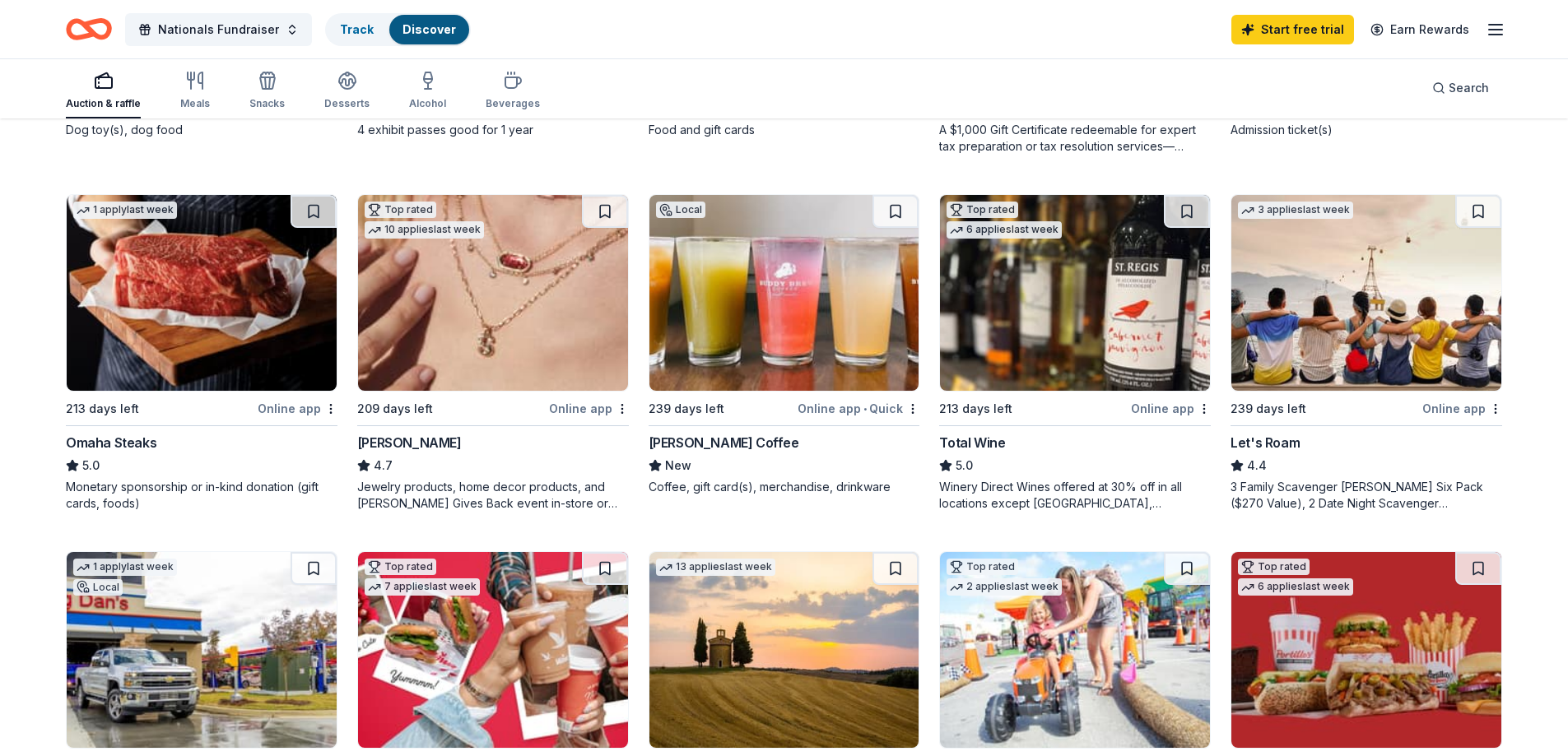
scroll to position [741, 0]
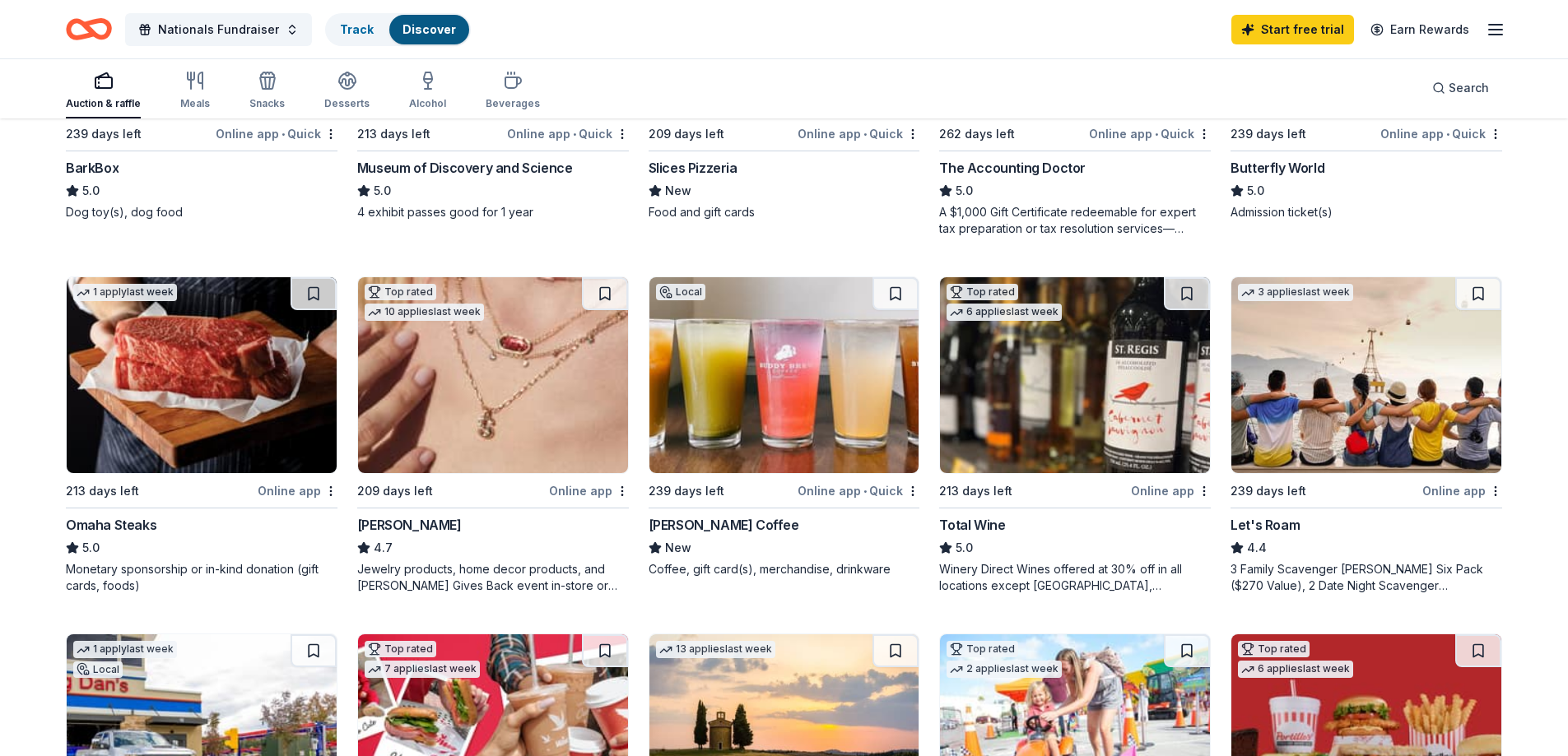
click at [741, 366] on img at bounding box center [784, 375] width 270 height 196
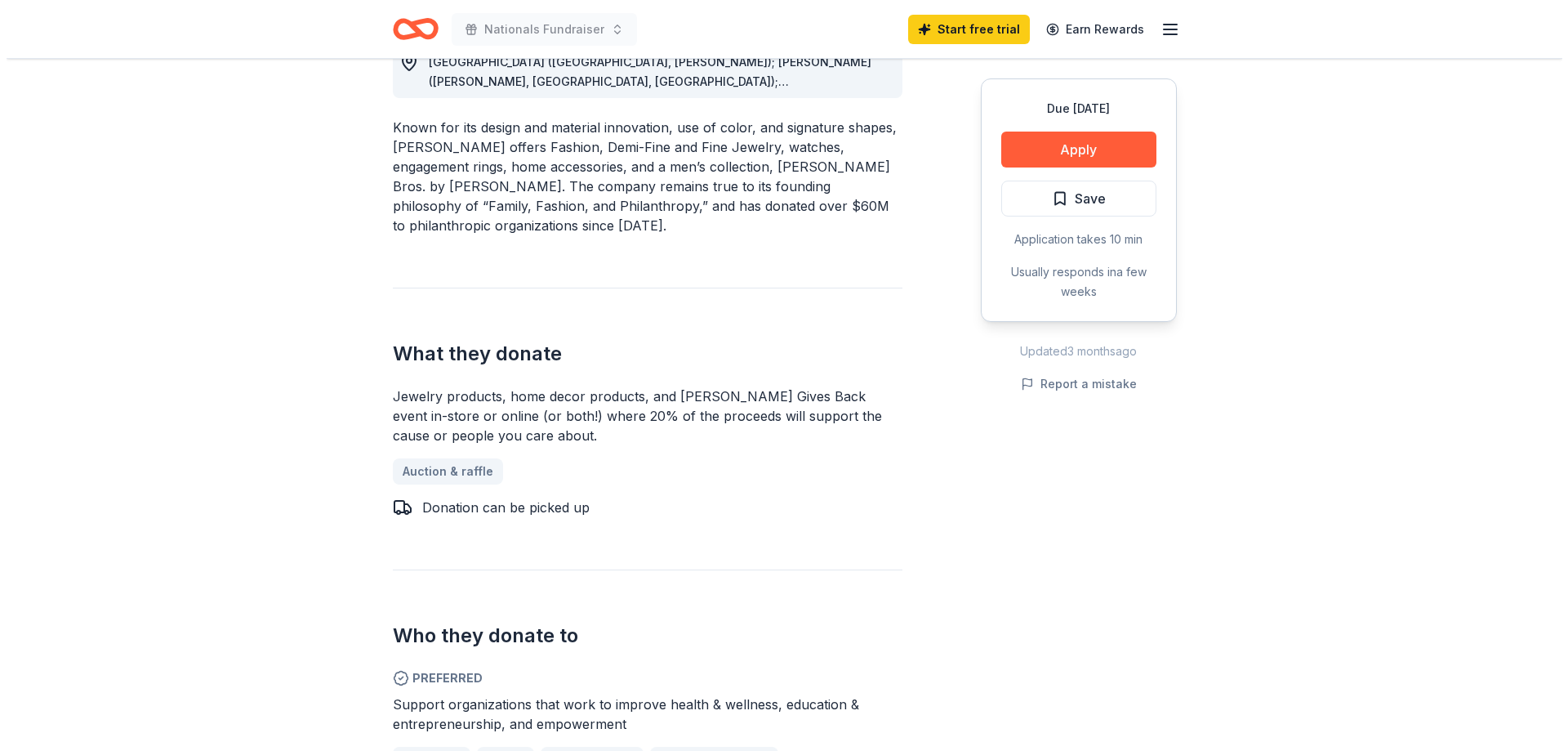
scroll to position [491, 0]
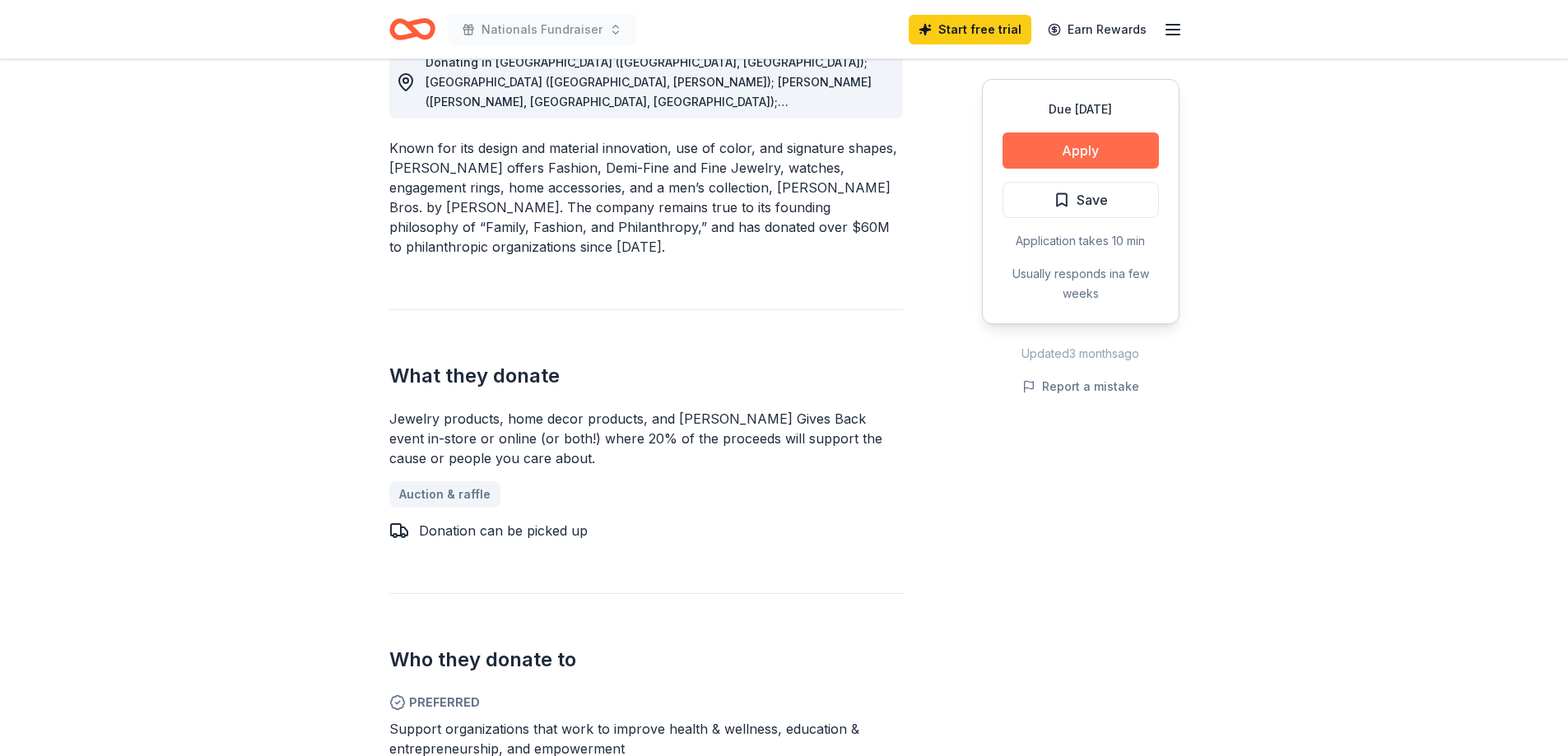
click at [1036, 148] on button "Apply" at bounding box center [1081, 150] width 156 height 36
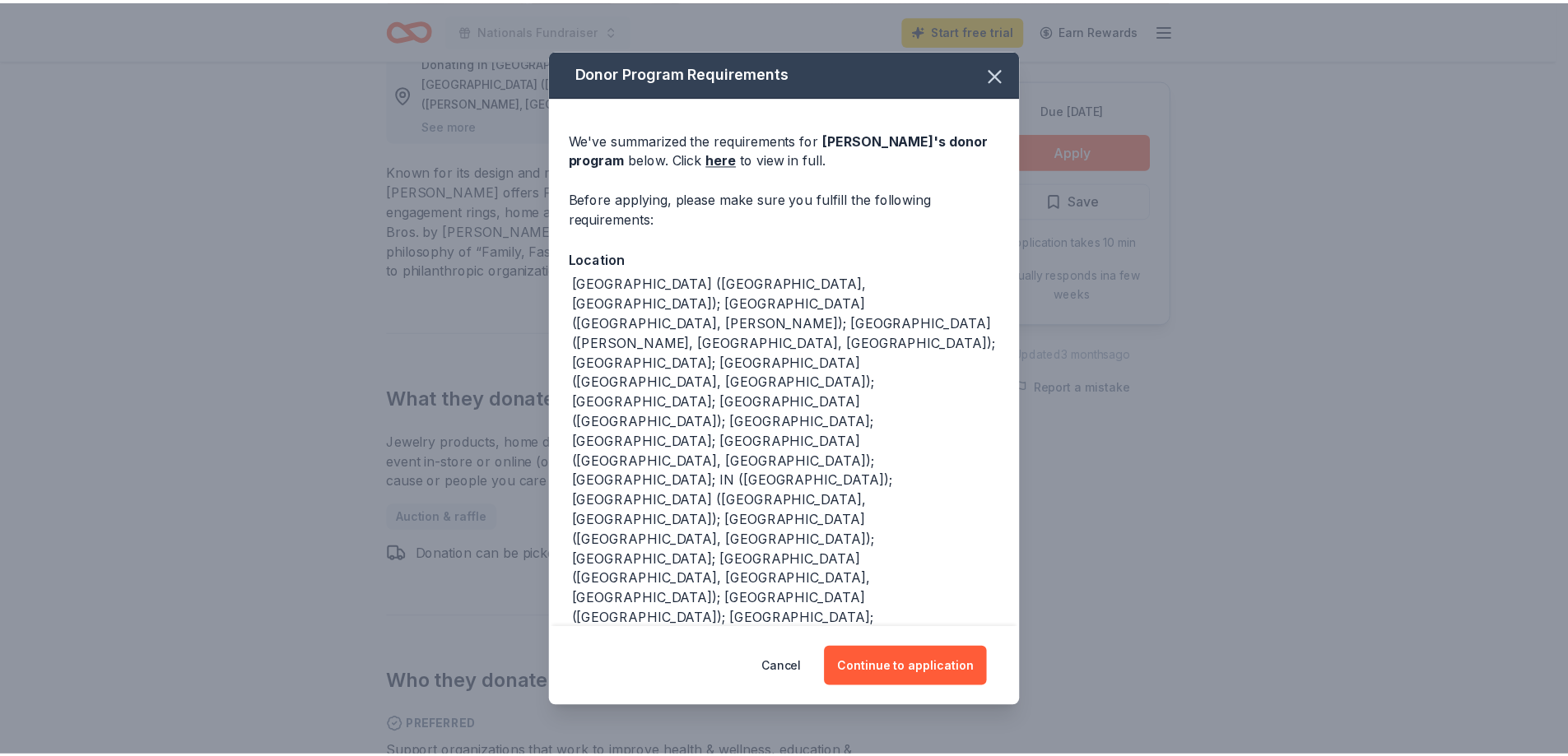
scroll to position [63, 0]
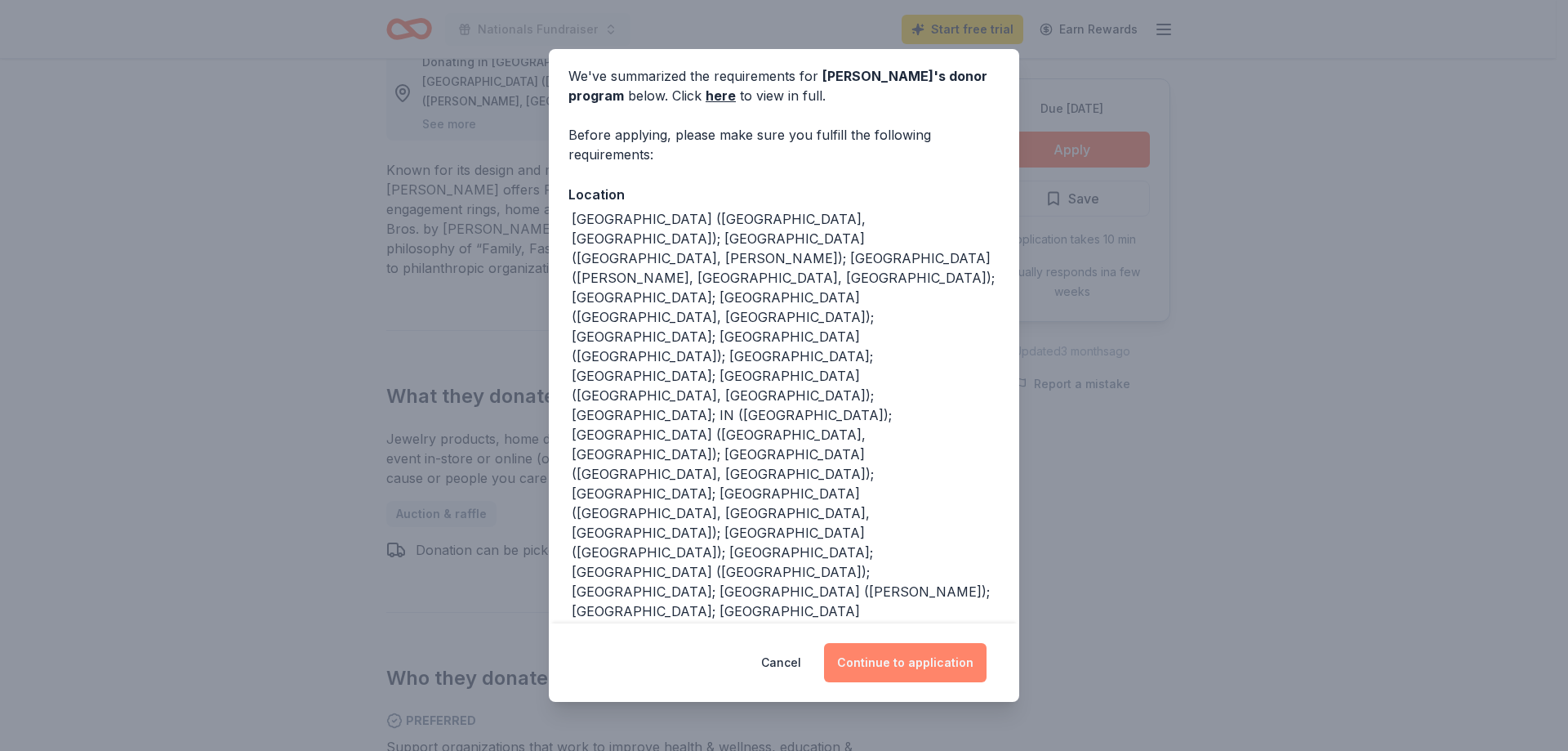
click at [905, 657] on button "Continue to application" at bounding box center [905, 662] width 163 height 40
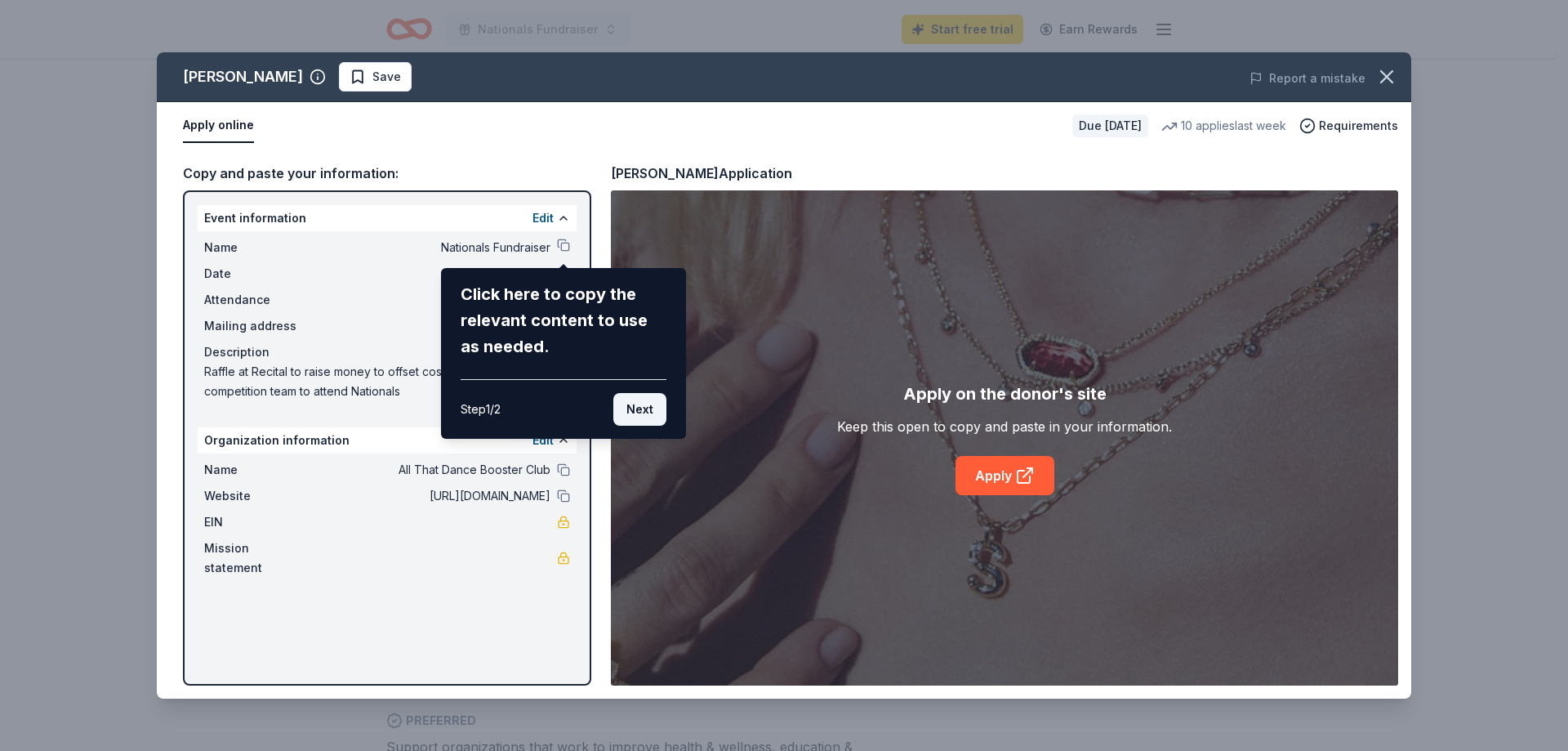
click at [648, 408] on button "Next" at bounding box center [640, 409] width 53 height 33
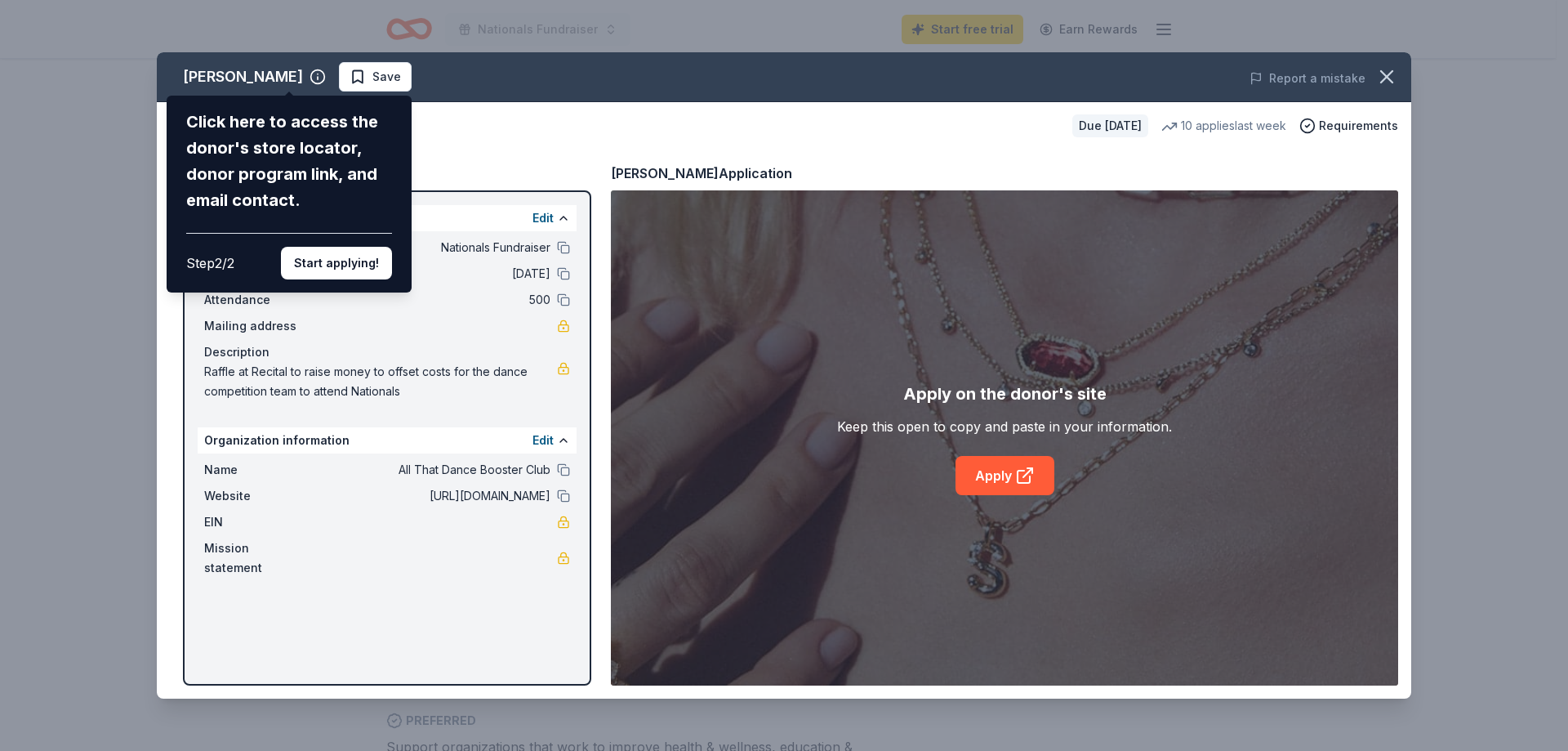
click at [1034, 474] on div "[PERSON_NAME] Click here to access the donor's store locator, donor program lin…" at bounding box center [784, 375] width 1255 height 646
click at [317, 264] on button "Start applying!" at bounding box center [337, 263] width 111 height 33
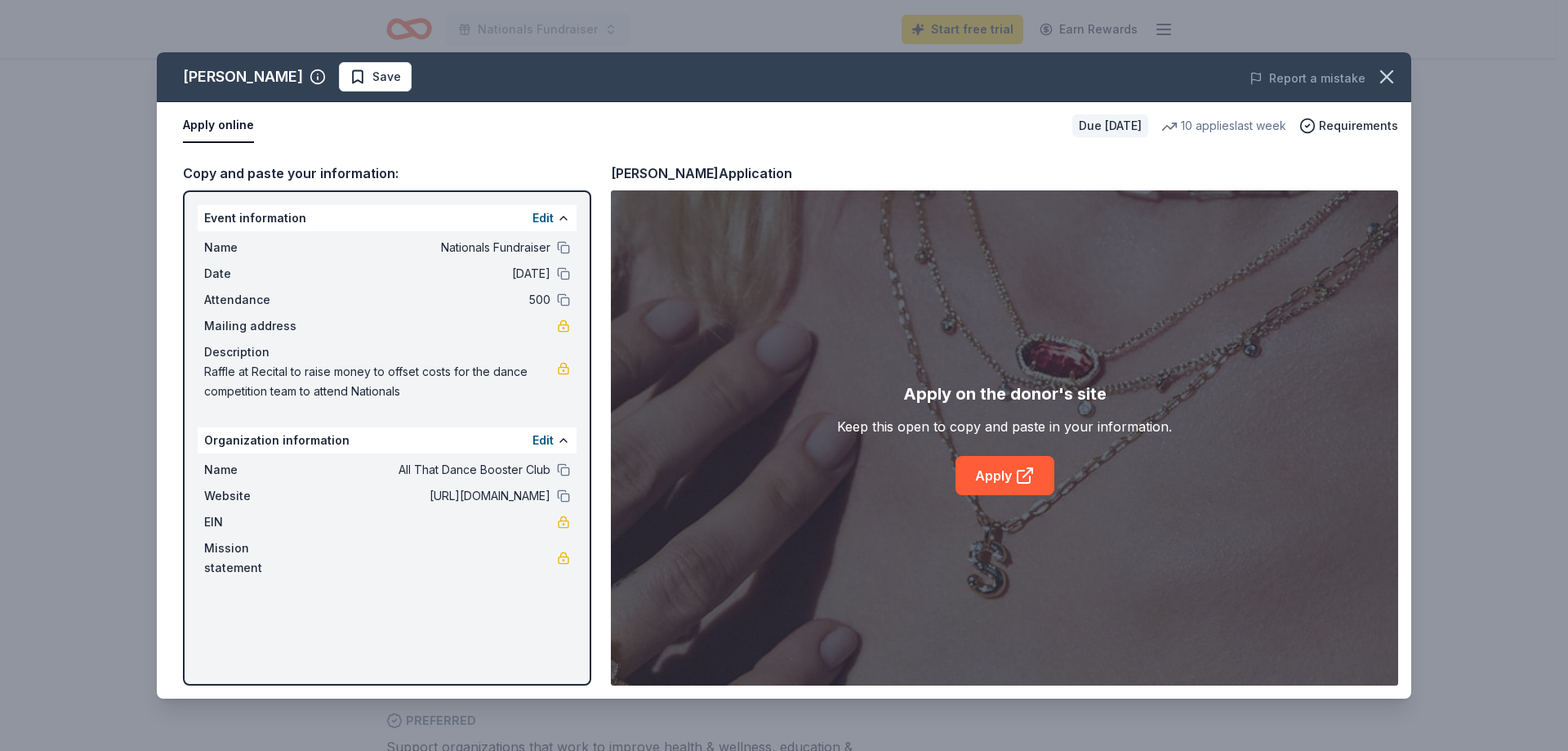
click at [983, 475] on div "[PERSON_NAME] Save Report a mistake Apply online Due [DATE] 10 applies last wee…" at bounding box center [784, 375] width 1255 height 646
click at [995, 472] on div "[PERSON_NAME] Save Report a mistake Apply online Due [DATE] 10 applies last wee…" at bounding box center [784, 375] width 1255 height 646
click at [995, 481] on div "[PERSON_NAME] Save Report a mistake Apply online Due [DATE] 10 applies last wee…" at bounding box center [784, 375] width 1255 height 646
click at [1351, 125] on span "Requirements" at bounding box center [1359, 126] width 79 height 19
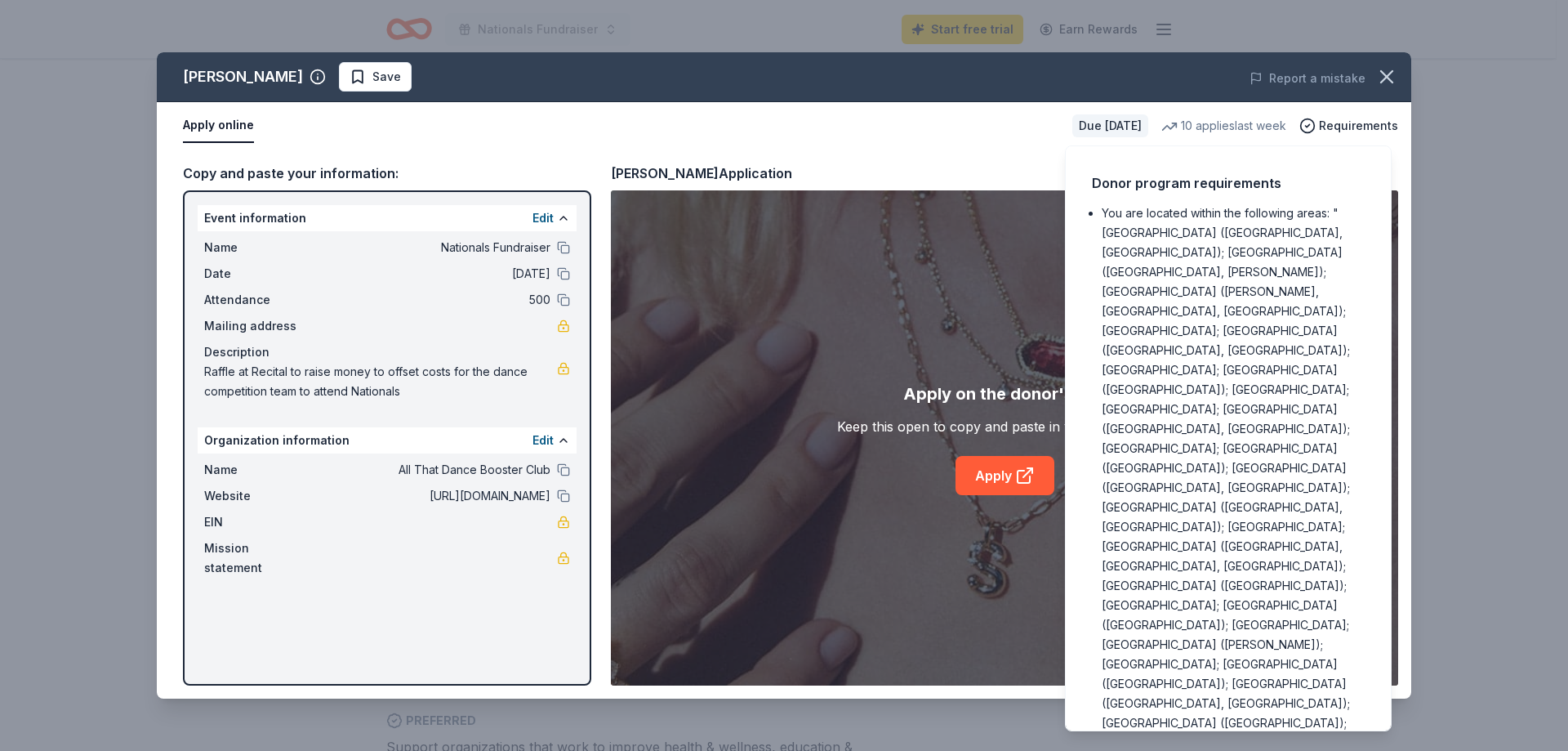
click at [1505, 341] on div "[PERSON_NAME] Save Report a mistake Apply online Due [DATE] 10 applies last wee…" at bounding box center [784, 375] width 1568 height 751
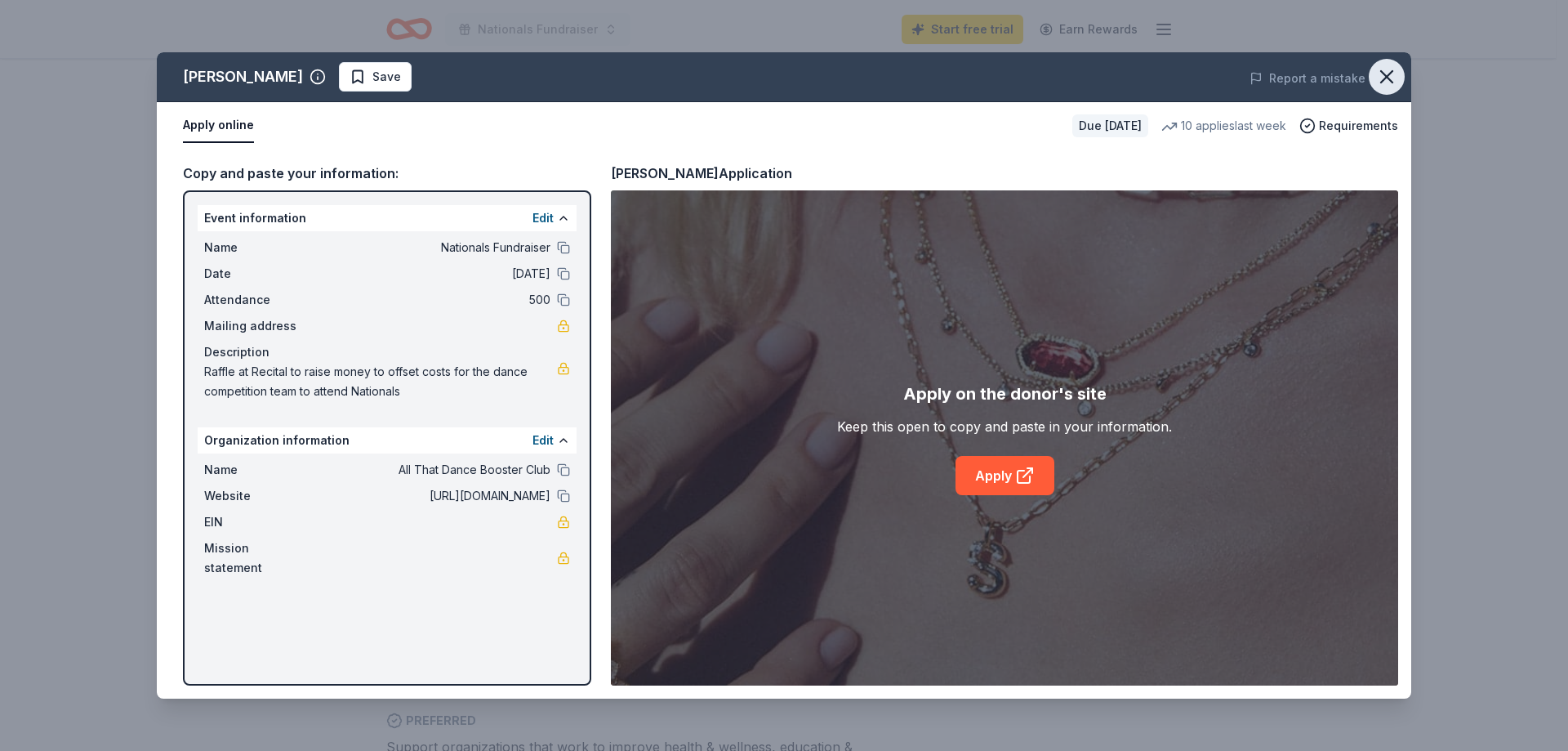
click at [1383, 72] on icon "button" at bounding box center [1387, 77] width 23 height 23
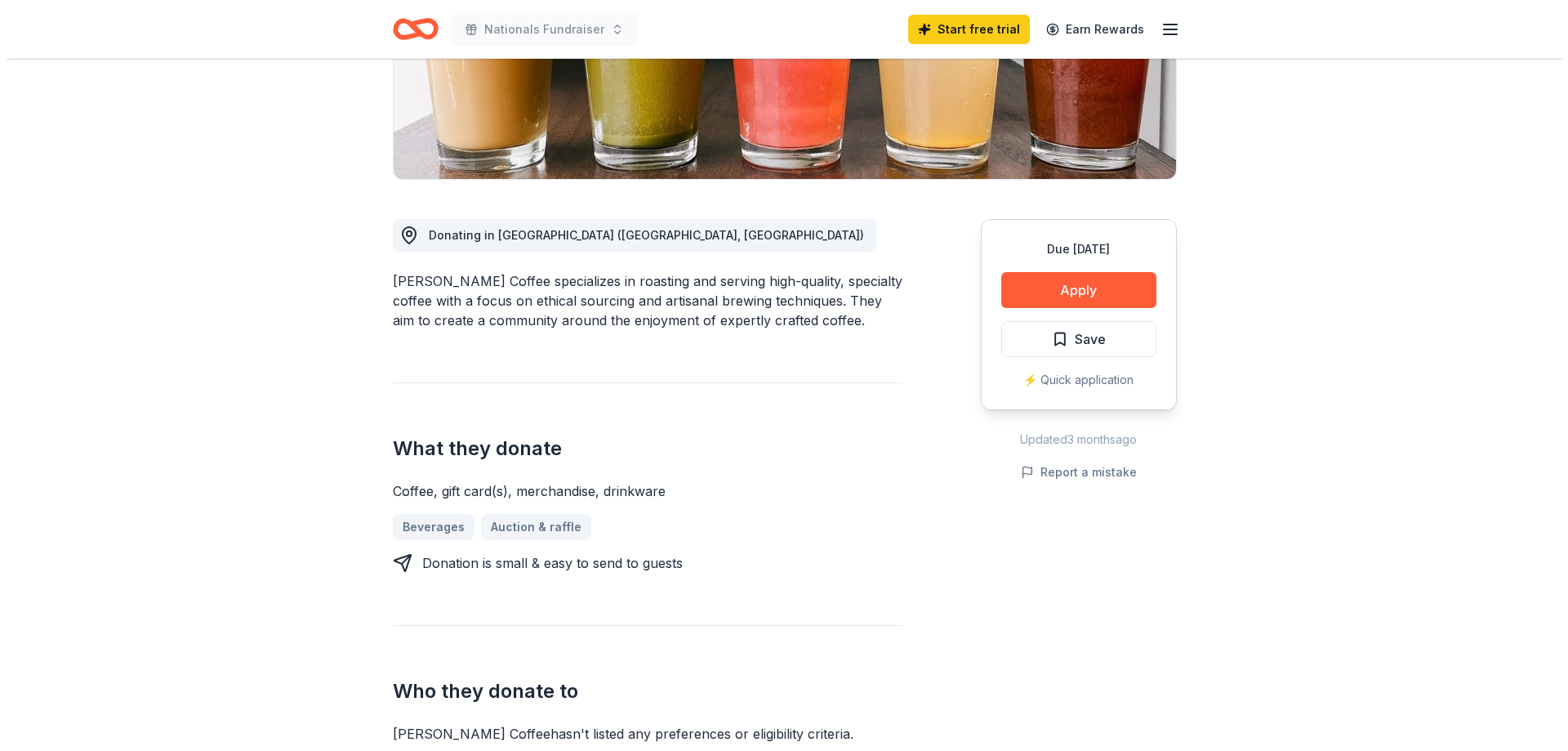
scroll to position [327, 0]
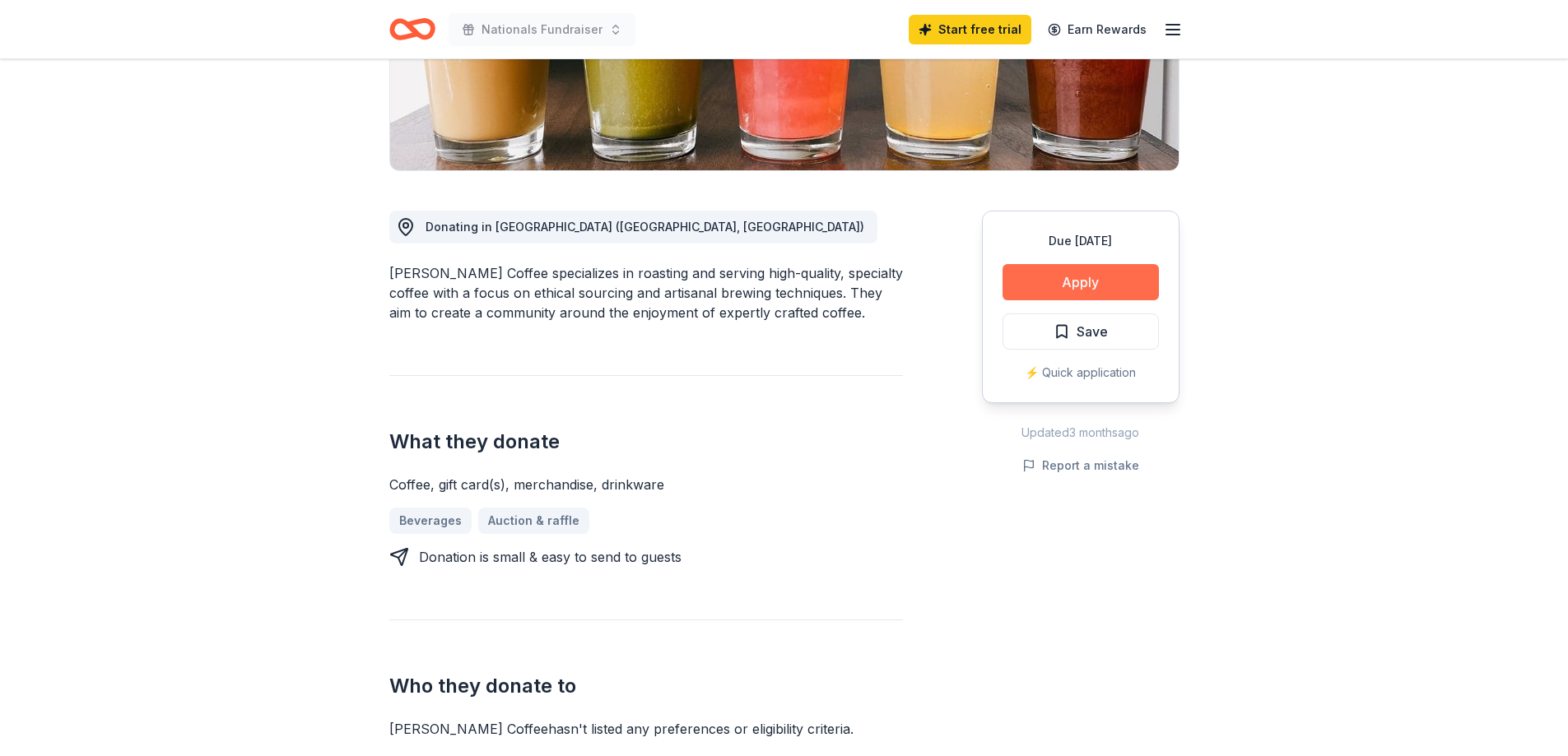
click at [1086, 283] on button "Apply" at bounding box center [1081, 282] width 156 height 36
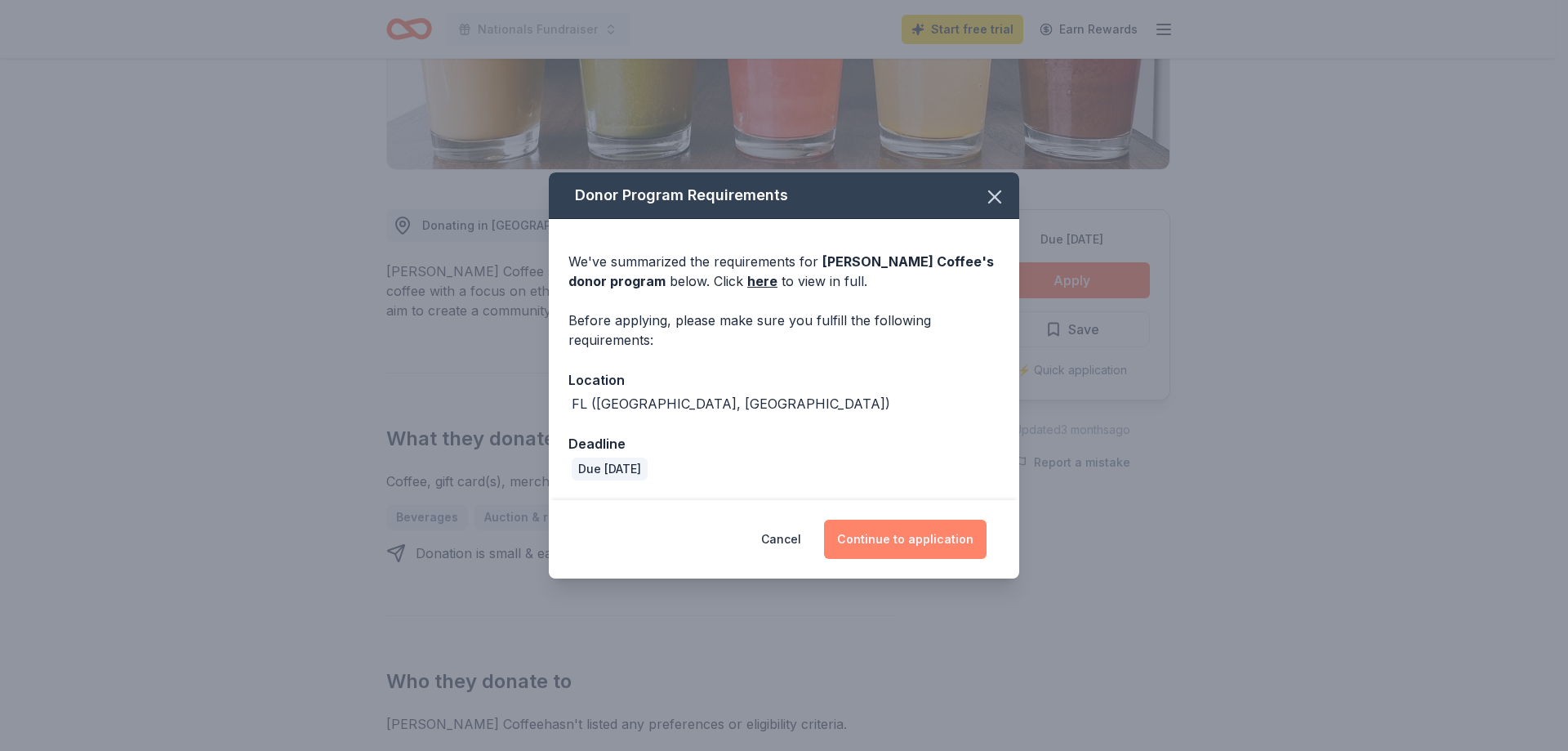
click at [895, 550] on button "Continue to application" at bounding box center [905, 539] width 163 height 40
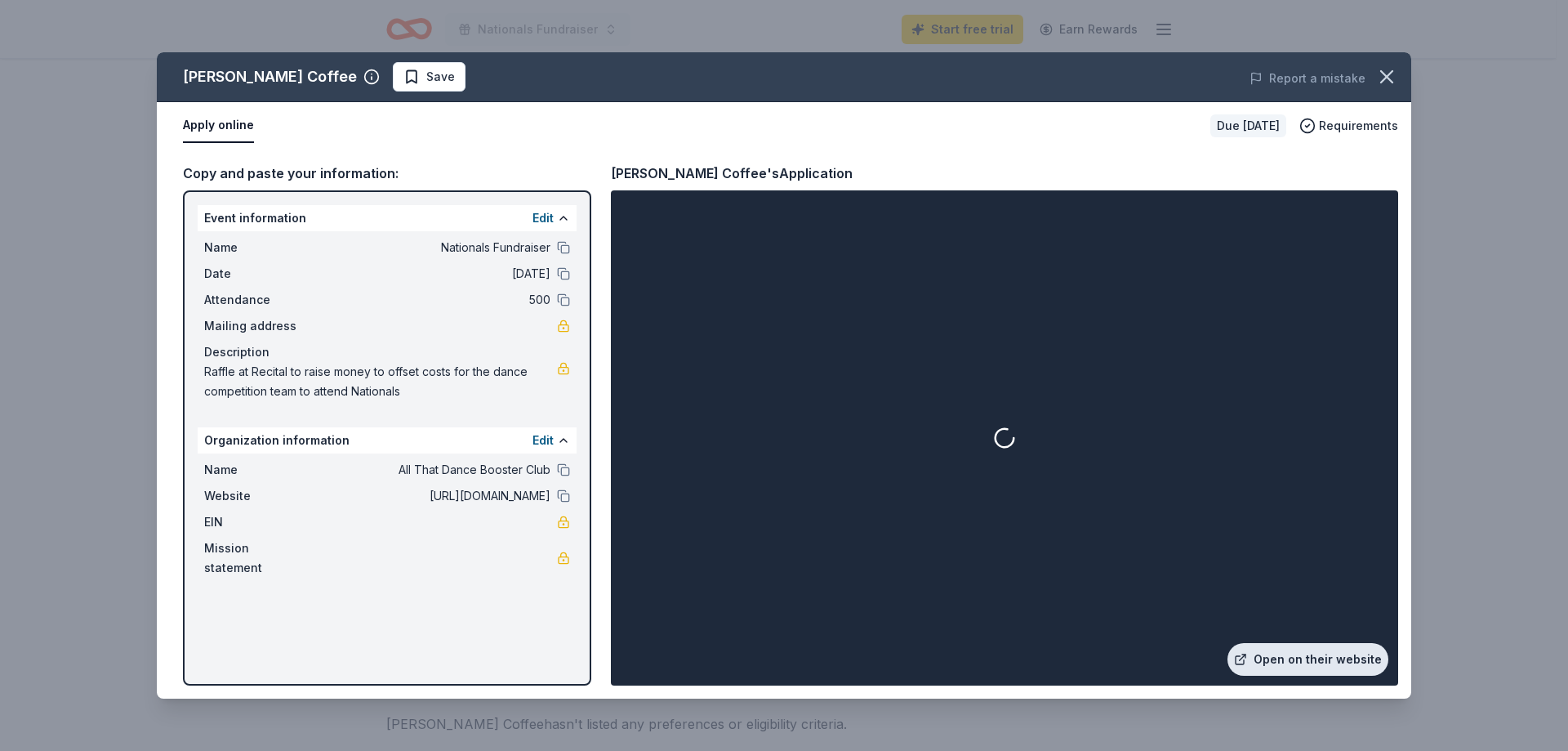
click at [1335, 657] on link "Open on their website" at bounding box center [1308, 659] width 161 height 33
